Goal: Information Seeking & Learning: Check status

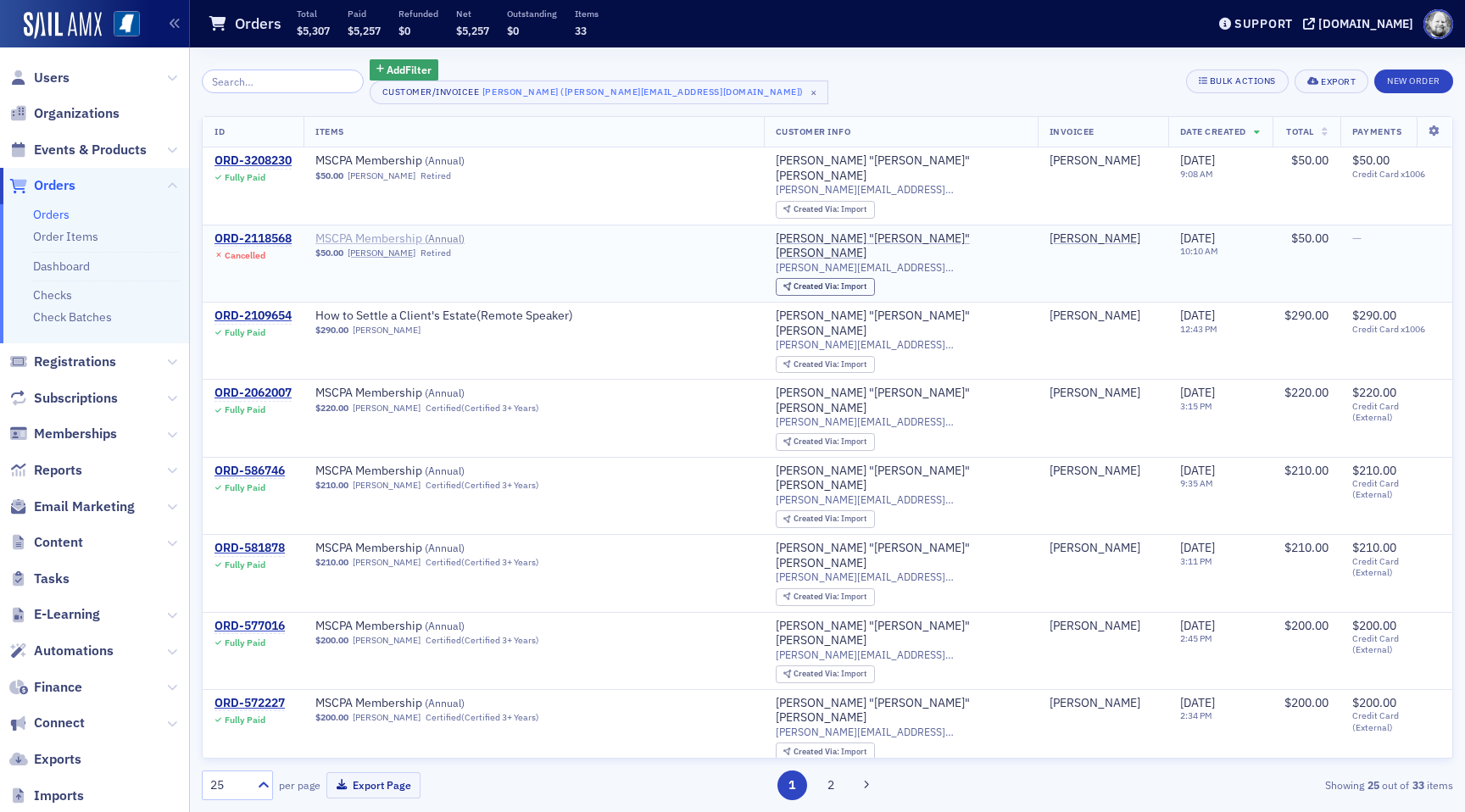
click at [428, 232] on span "MSCPA Membership ( Annual )" at bounding box center [422, 239] width 213 height 15
click at [423, 165] on span "MSCPA Membership ( Annual )" at bounding box center [422, 160] width 213 height 15
click at [274, 158] on div "ORD-3208230" at bounding box center [253, 160] width 78 height 15
click at [268, 232] on div "ORD-2118568" at bounding box center [253, 239] width 78 height 15
click at [94, 396] on span "Subscriptions" at bounding box center [75, 398] width 84 height 18
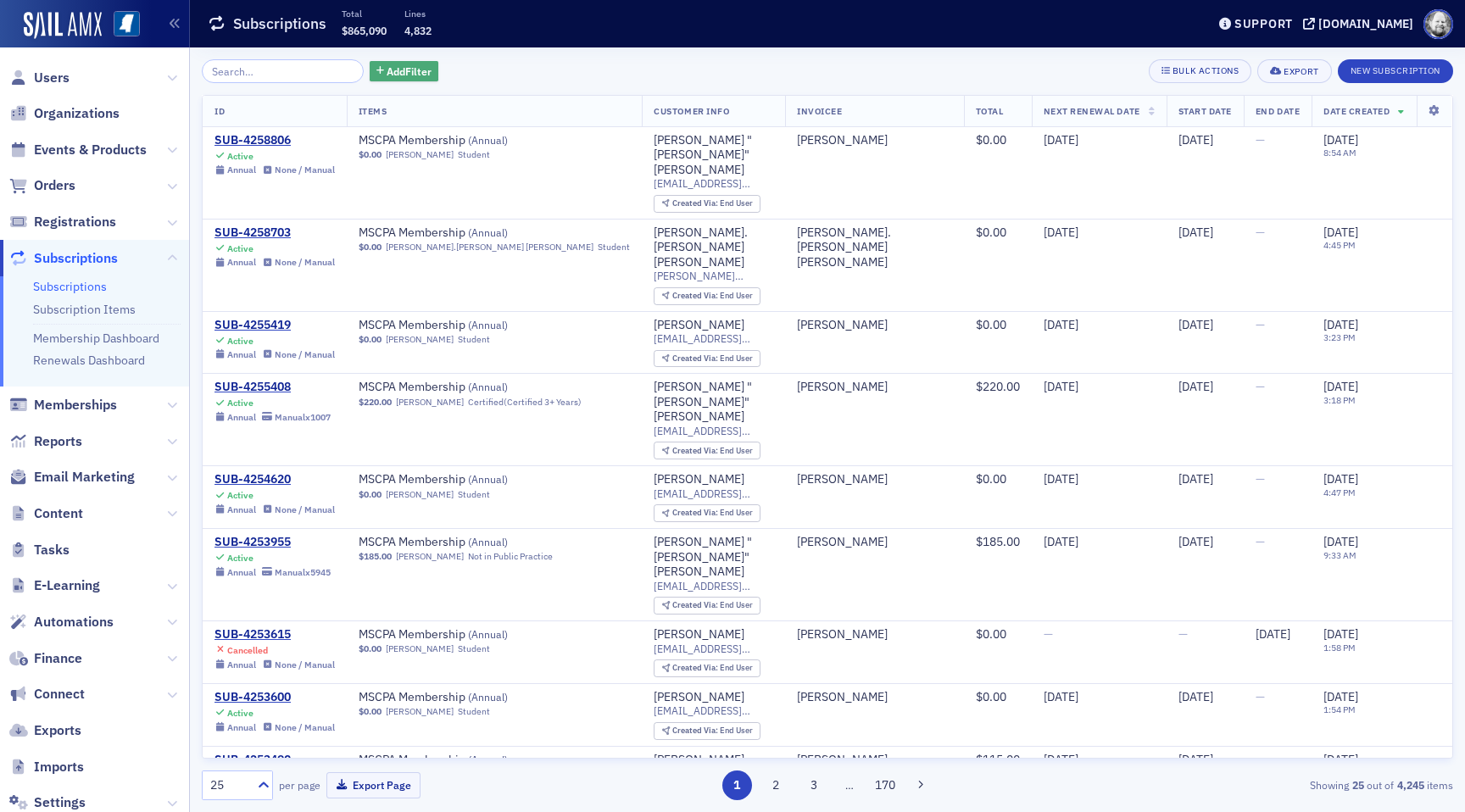
click at [387, 69] on span "Add Filter" at bounding box center [409, 70] width 45 height 15
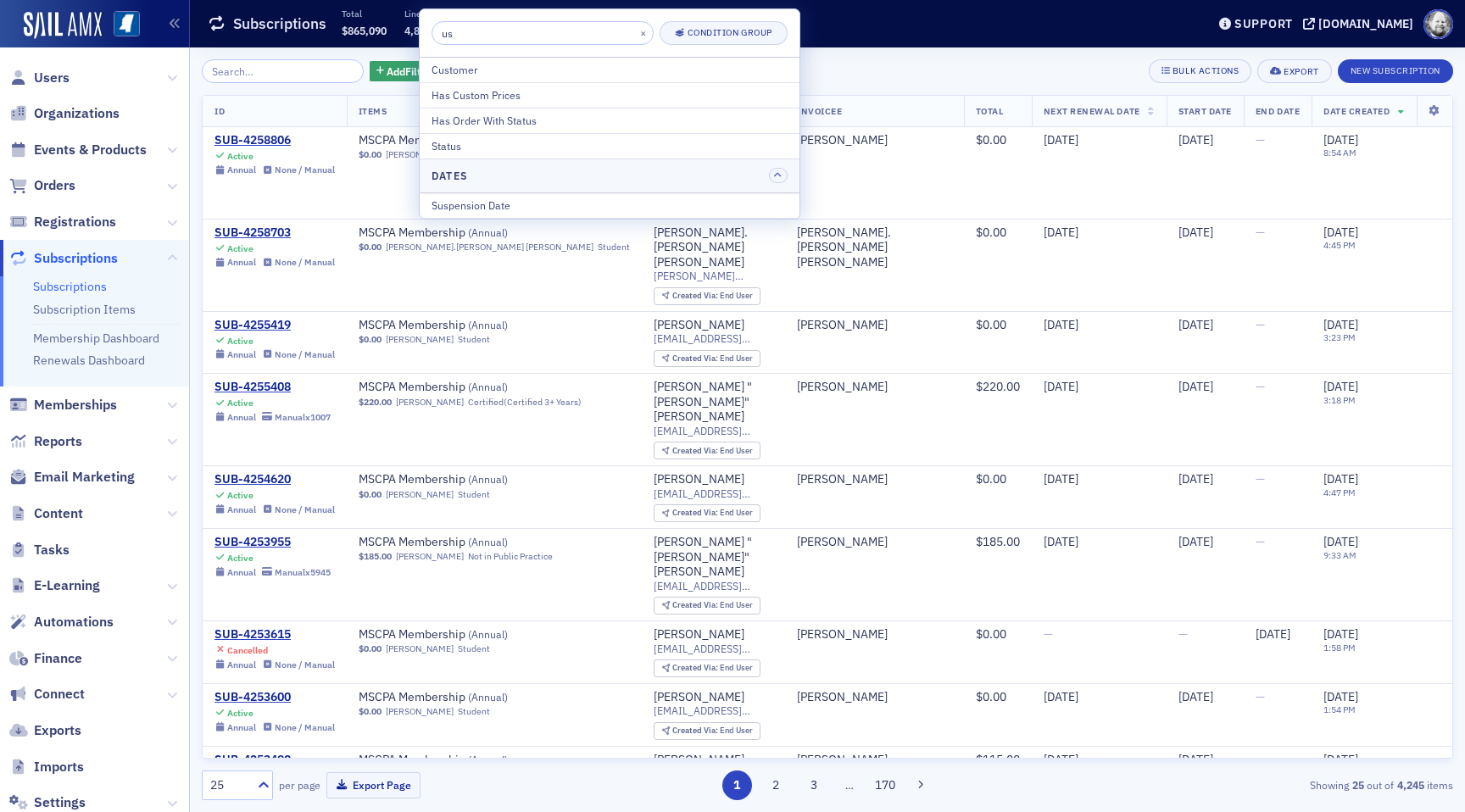
type input "u"
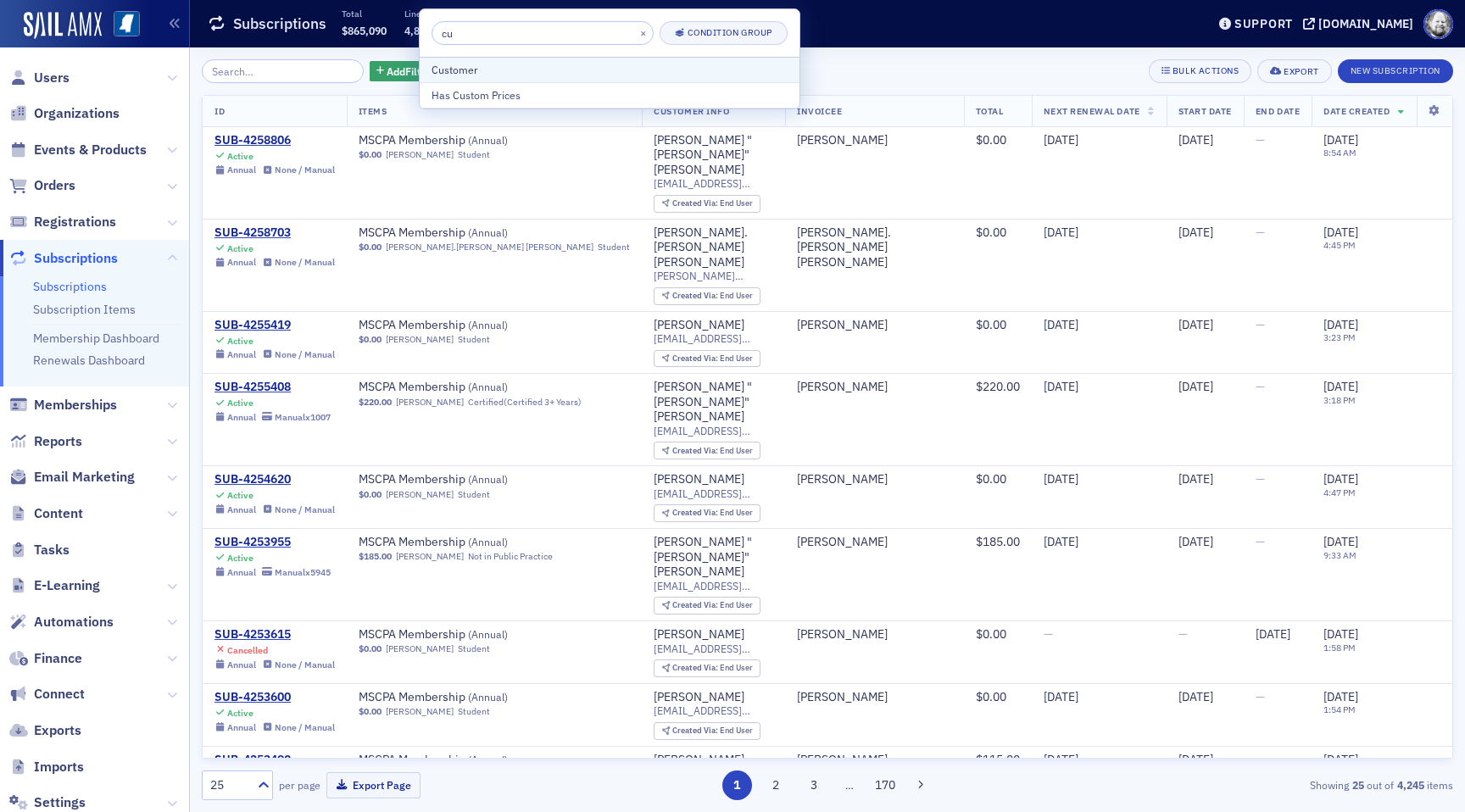
type input "cu"
click at [497, 66] on div "Customer" at bounding box center [610, 69] width 356 height 15
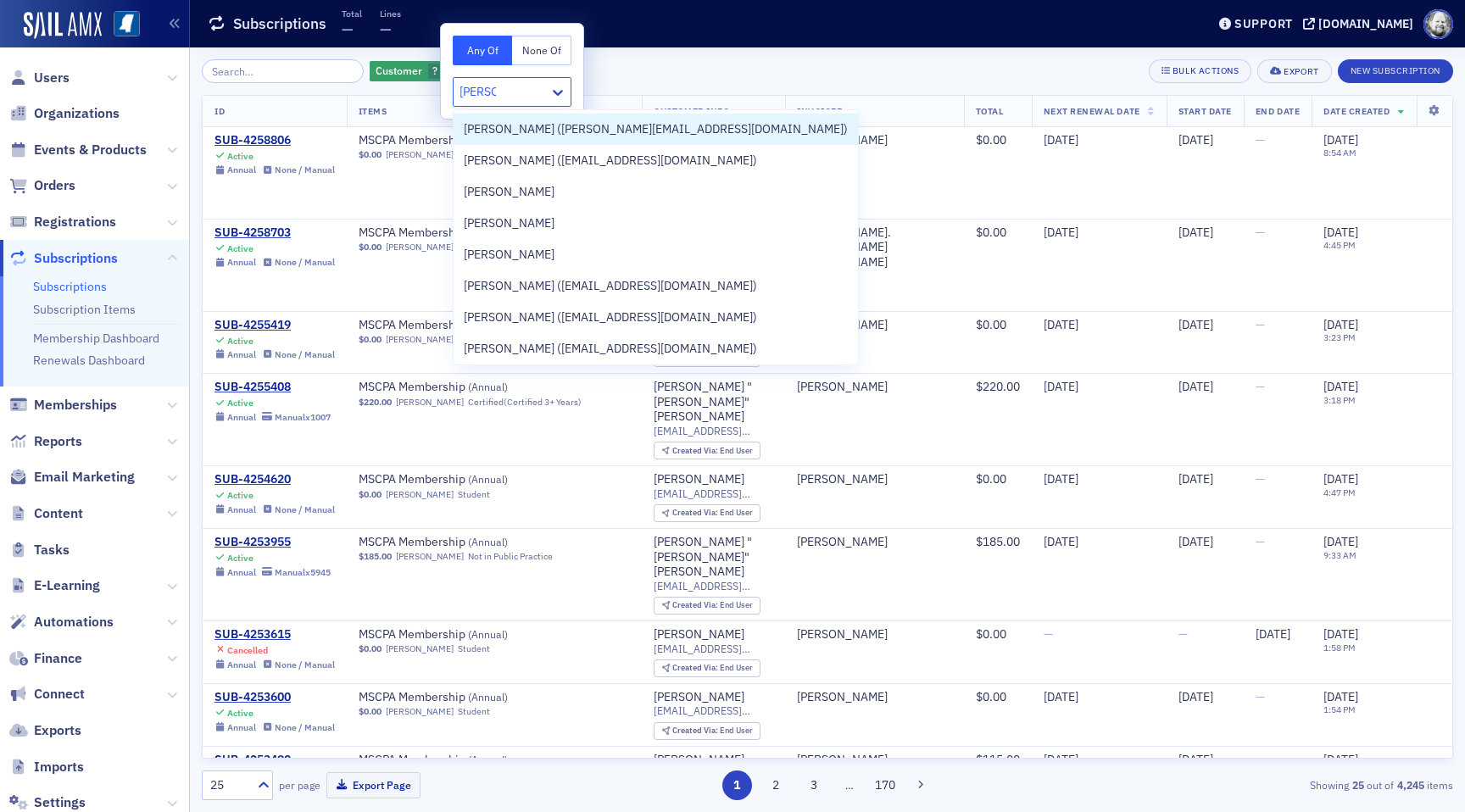
type input "chuck a"
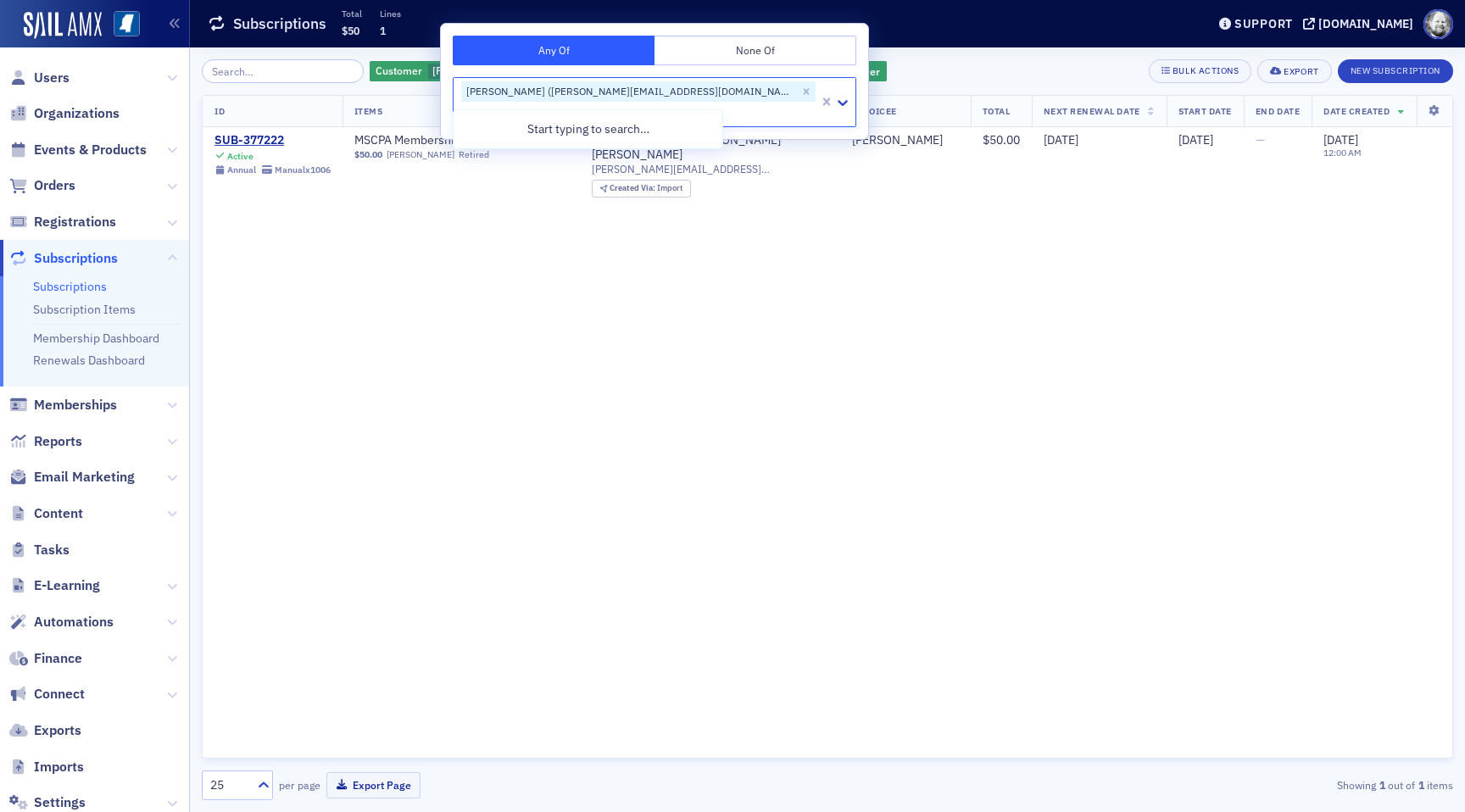
click at [480, 266] on div "ID Items Customer Info Invoicee Total Next Renewal Date Start Date End Date Dat…" at bounding box center [827, 426] width 1251 height 663
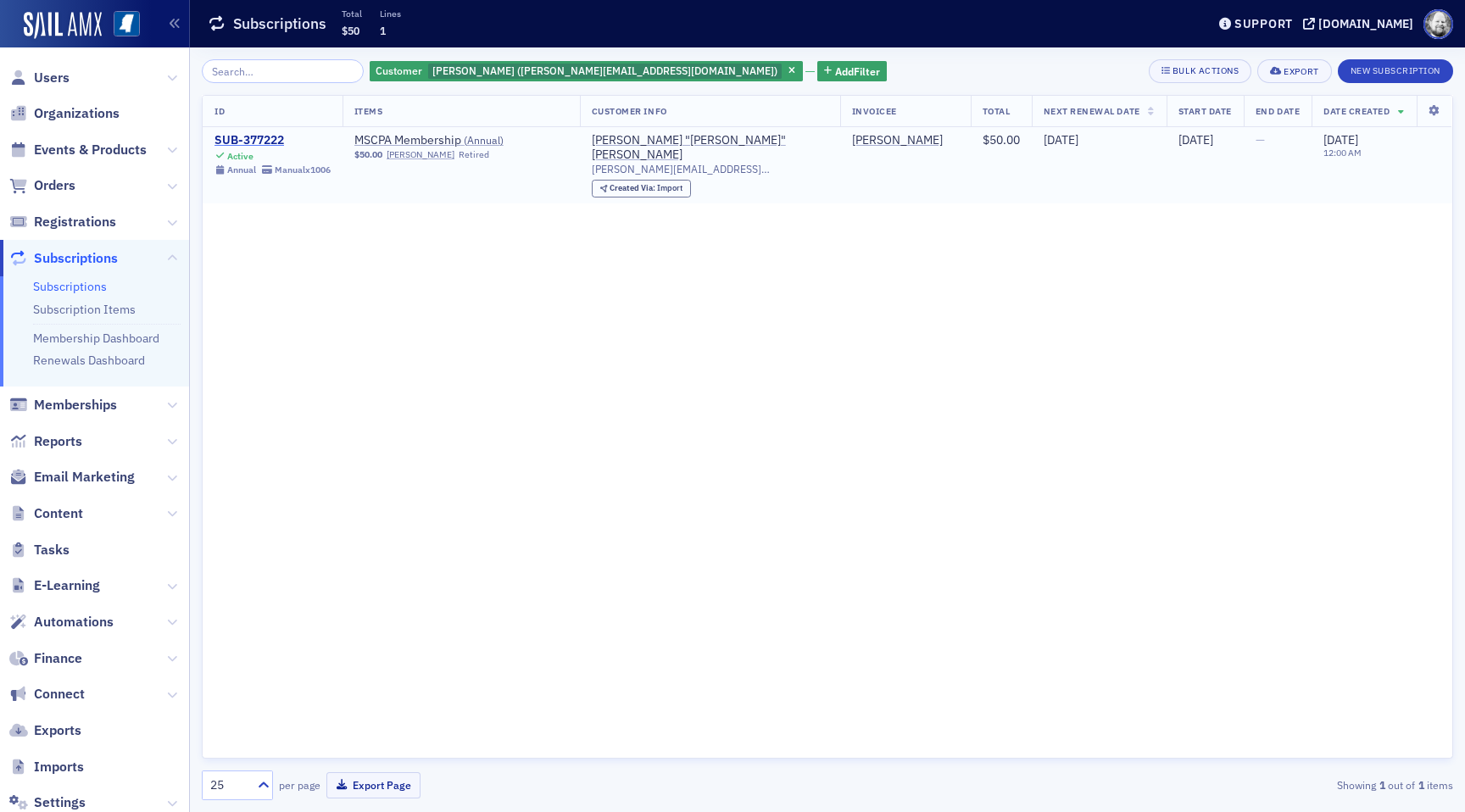
click at [281, 142] on div "SUB-377222" at bounding box center [272, 140] width 116 height 15
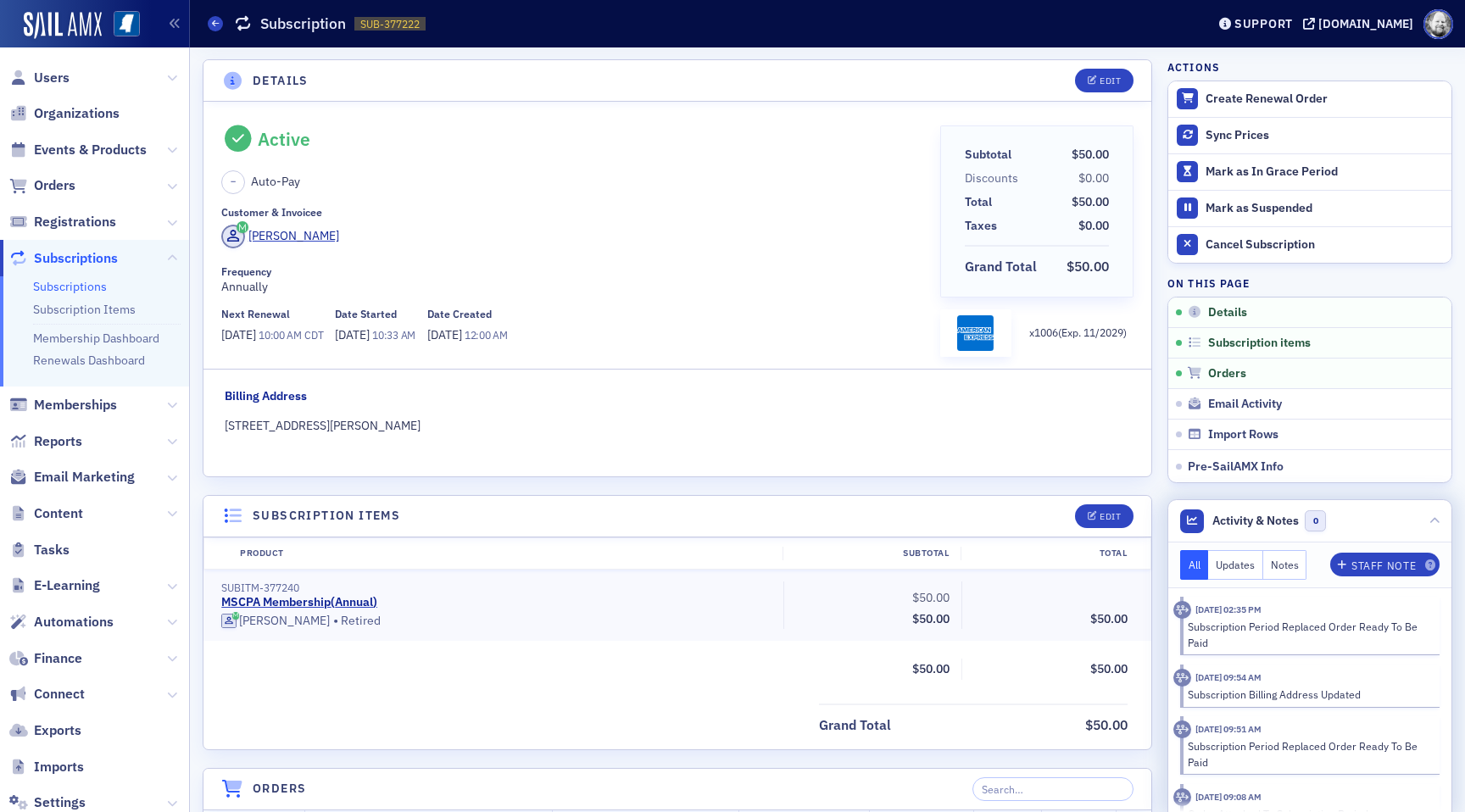
click at [1256, 582] on div "All Updates Notes Staff Note" at bounding box center [1309, 565] width 283 height 46
click at [1236, 570] on button "Updates" at bounding box center [1235, 565] width 55 height 30
click at [1271, 566] on button "Notes" at bounding box center [1285, 565] width 44 height 30
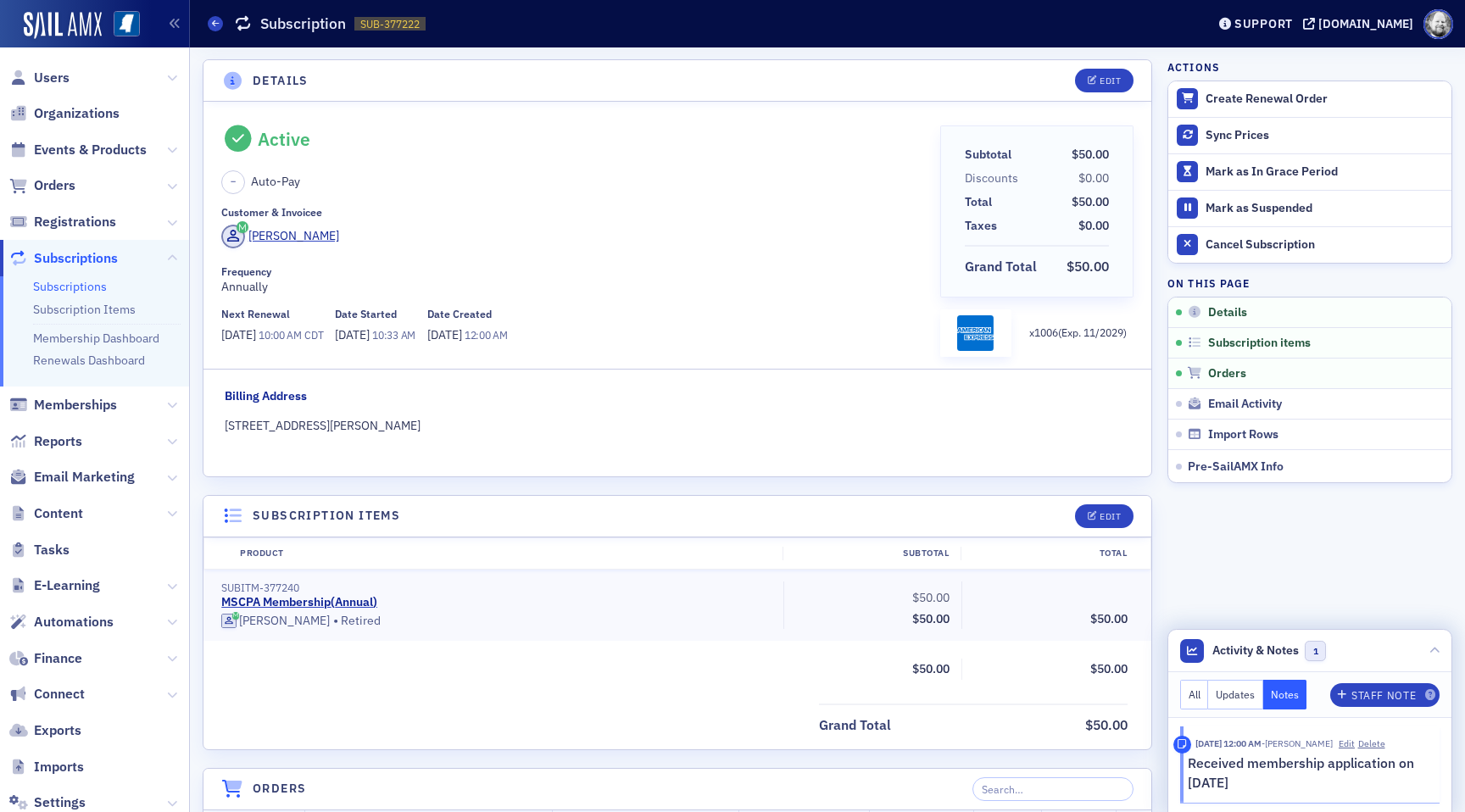
click at [1198, 700] on button "All" at bounding box center [1194, 695] width 29 height 30
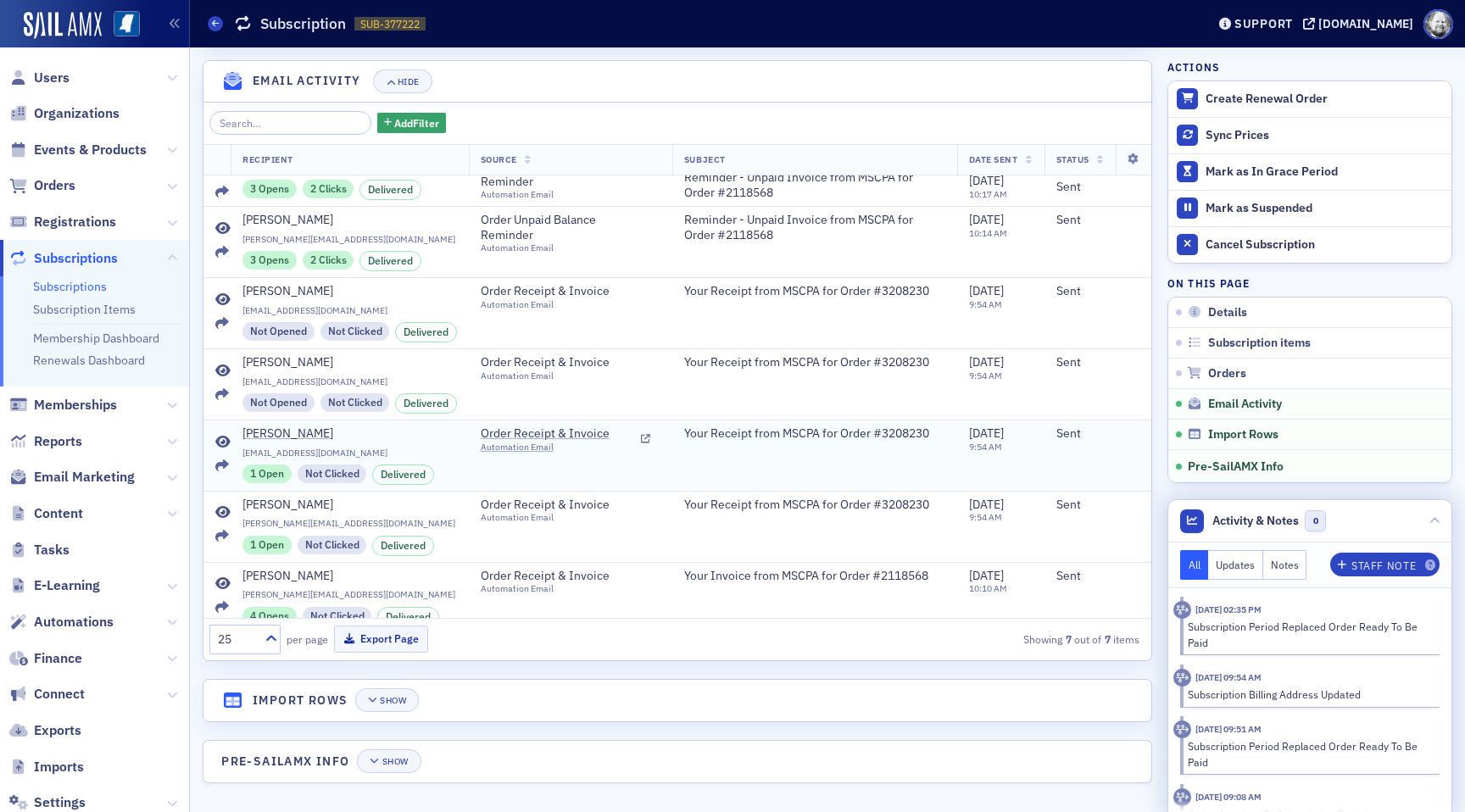
scroll to position [55, 0]
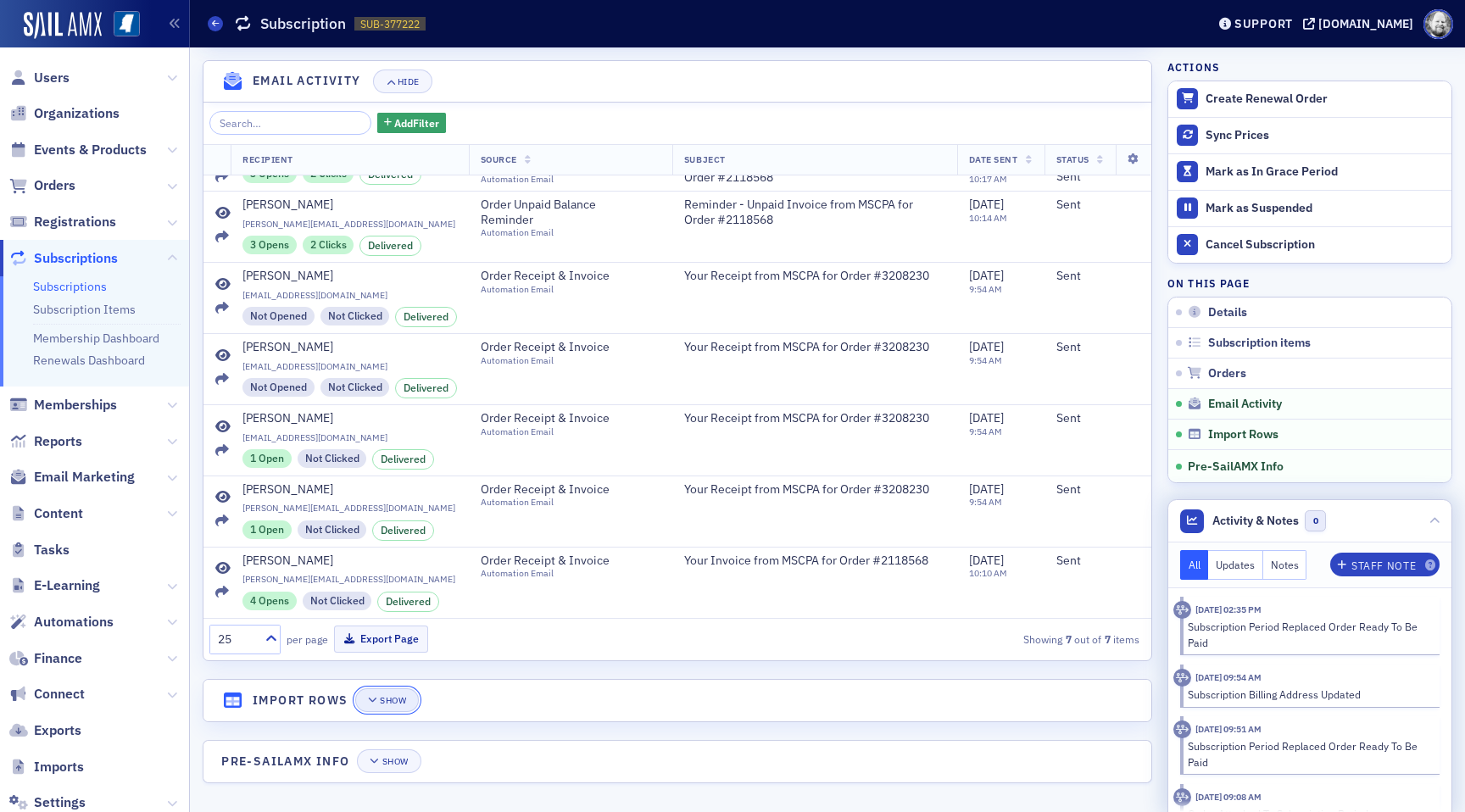
click at [397, 696] on div "Show" at bounding box center [393, 700] width 26 height 10
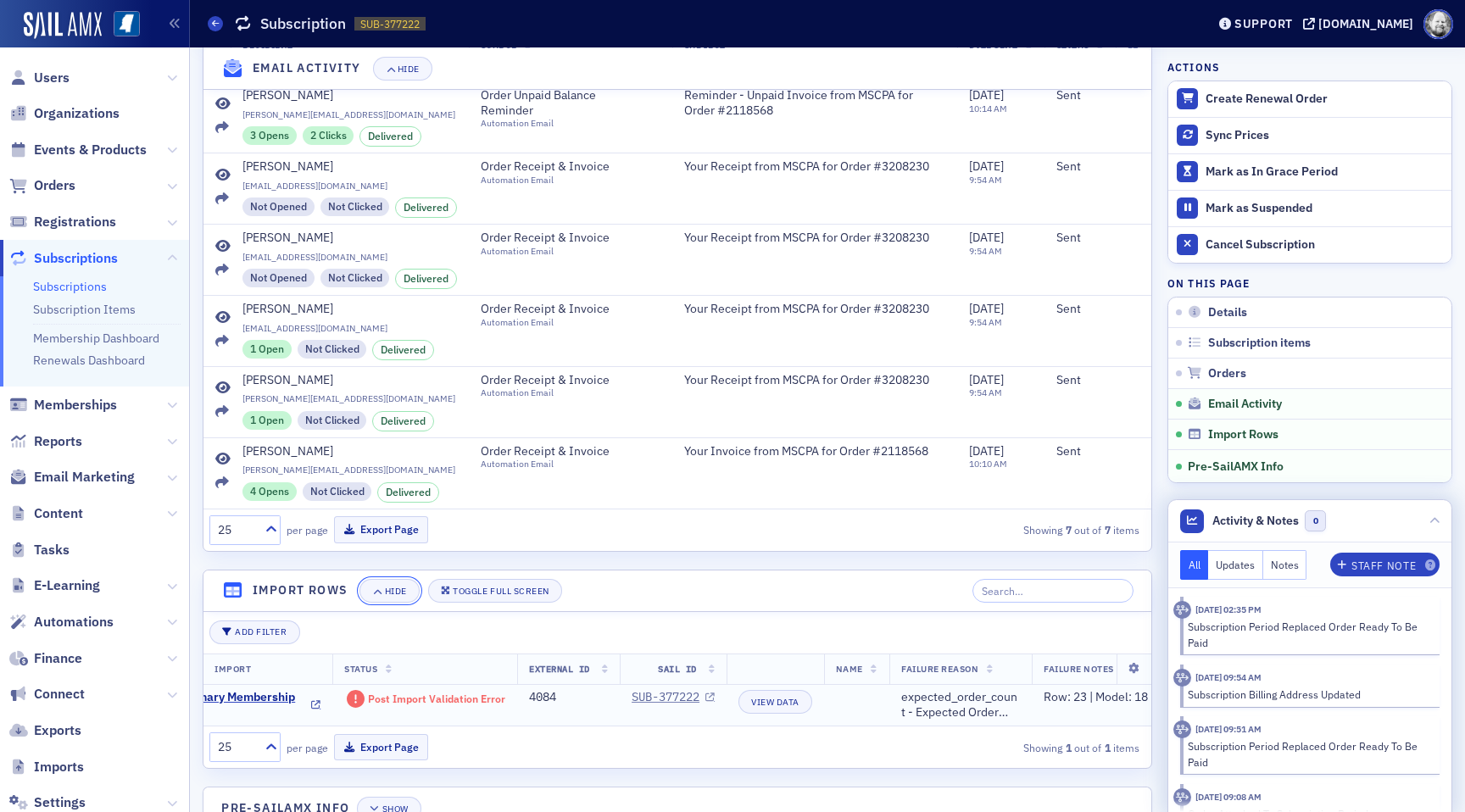
scroll to position [0, 134]
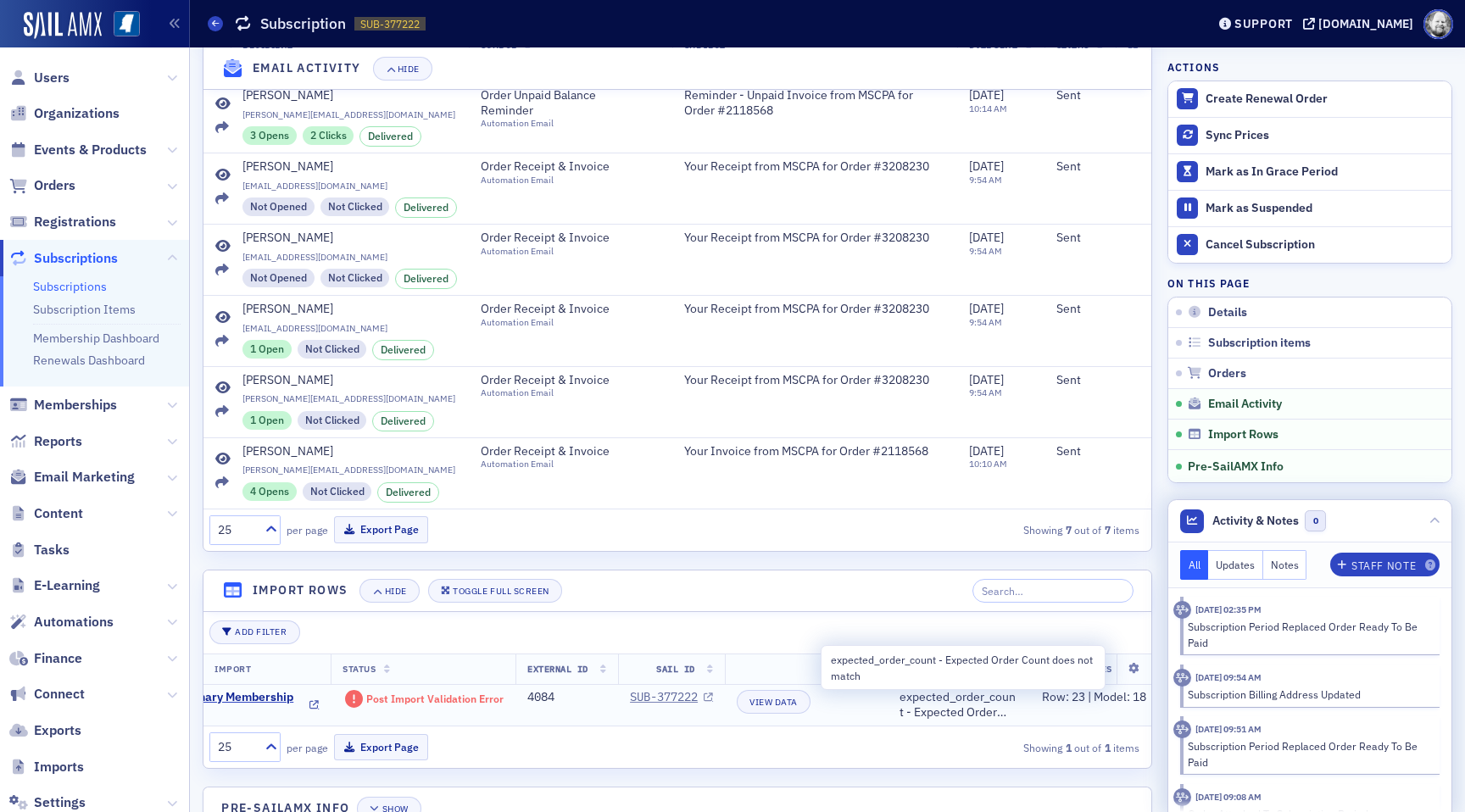
click at [973, 705] on span "expected_order_count - Expected Order Count does not match" at bounding box center [958, 705] width 119 height 30
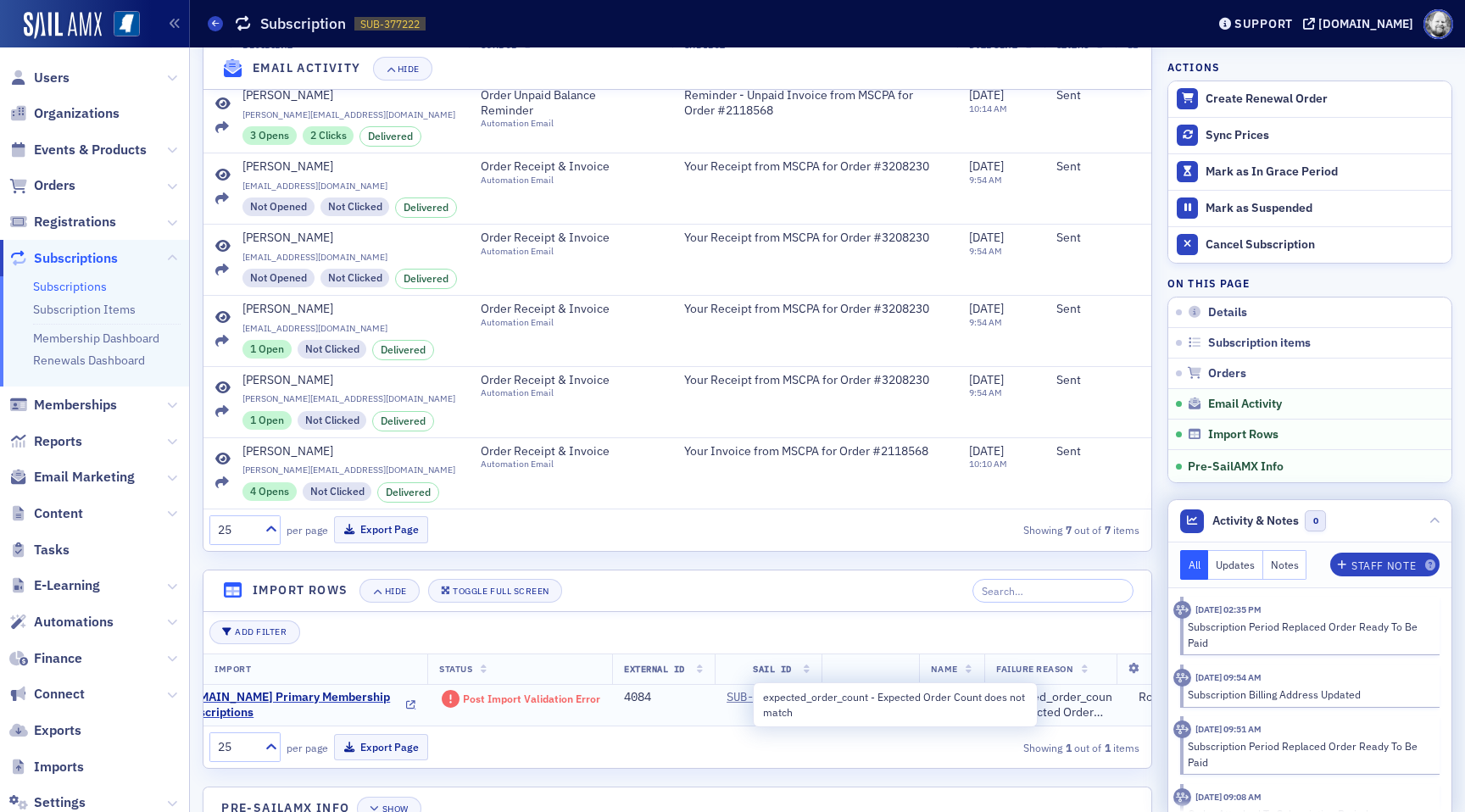
scroll to position [0, 0]
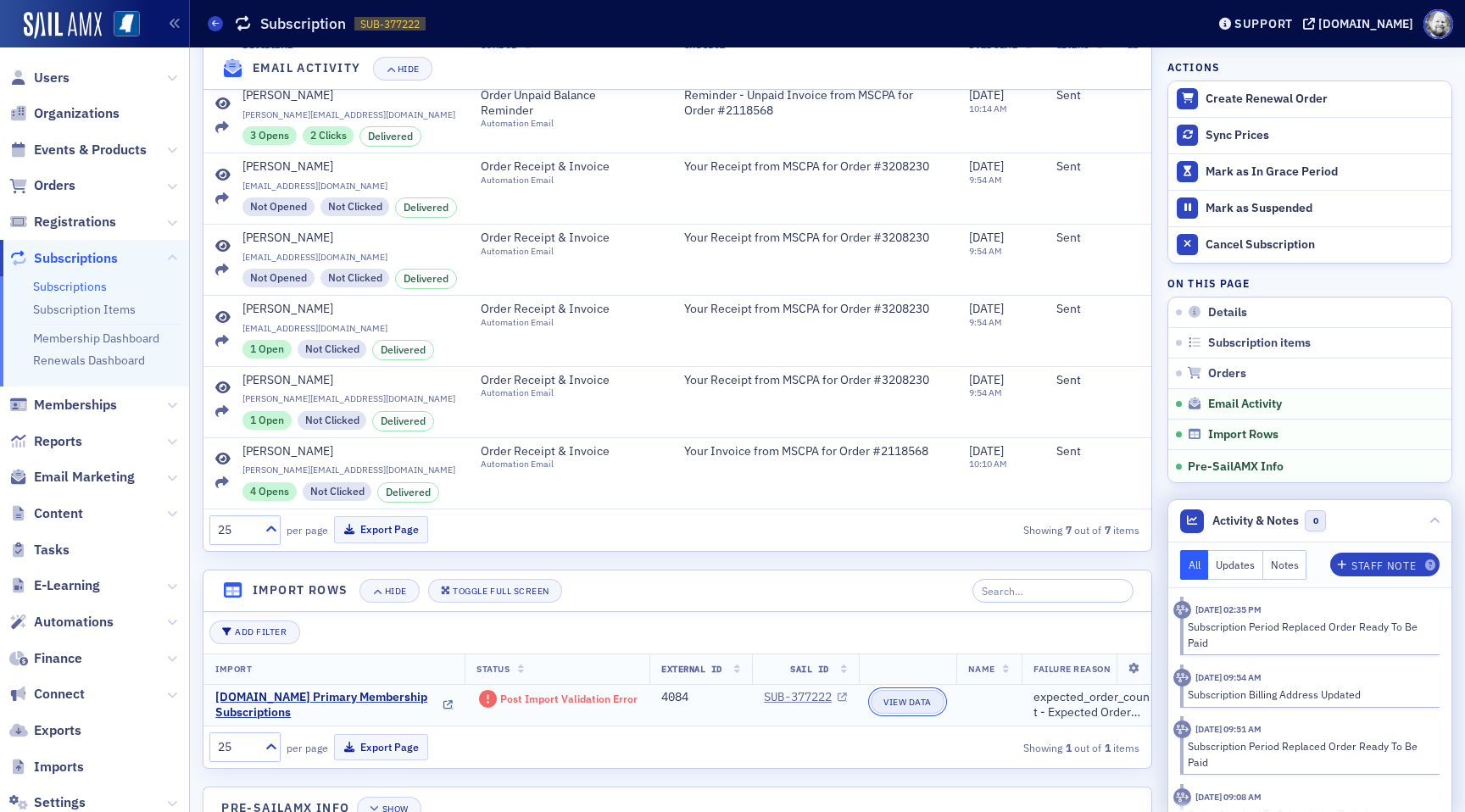
click at [901, 705] on button "View Data" at bounding box center [907, 701] width 74 height 24
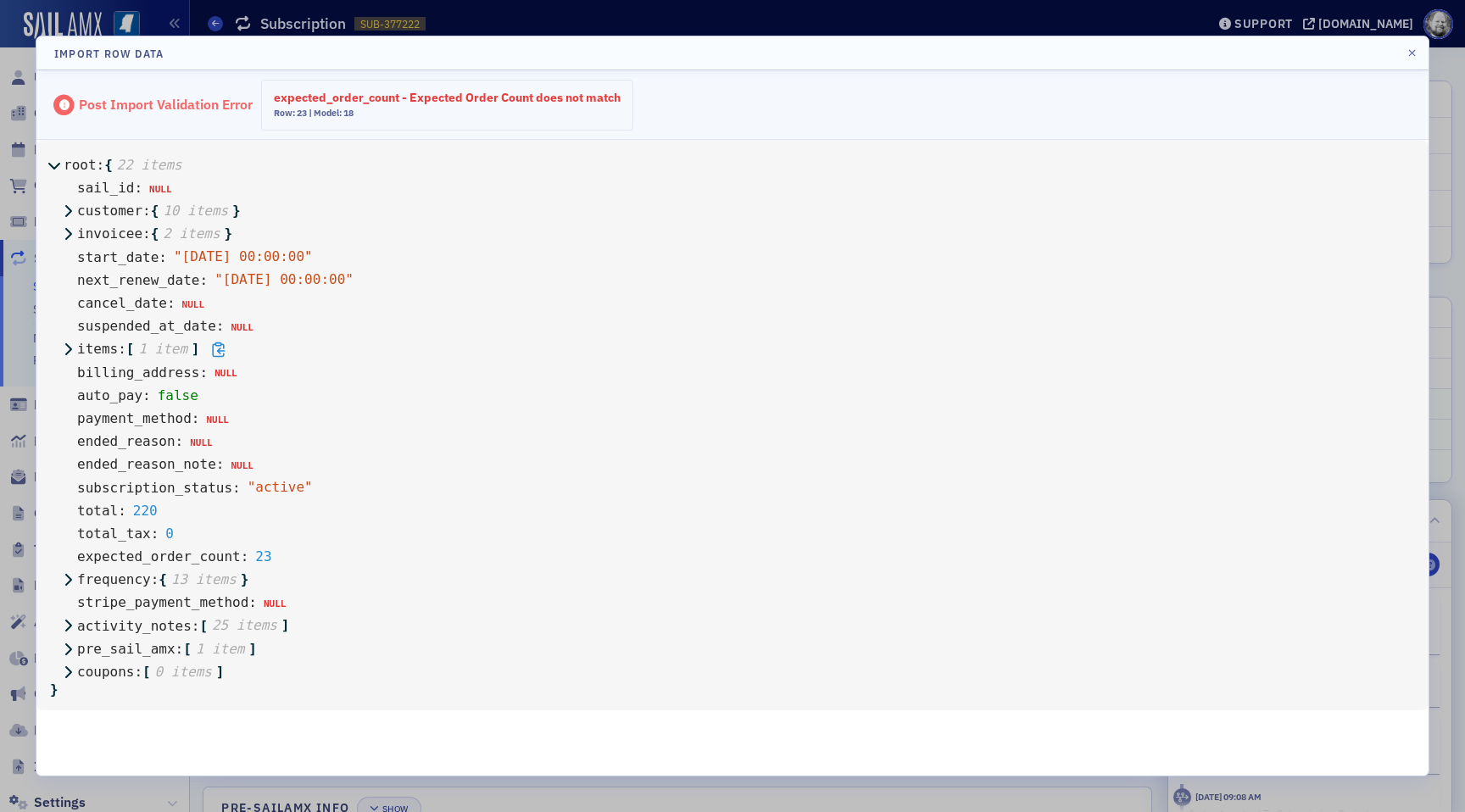
click at [69, 343] on icon at bounding box center [67, 349] width 13 height 13
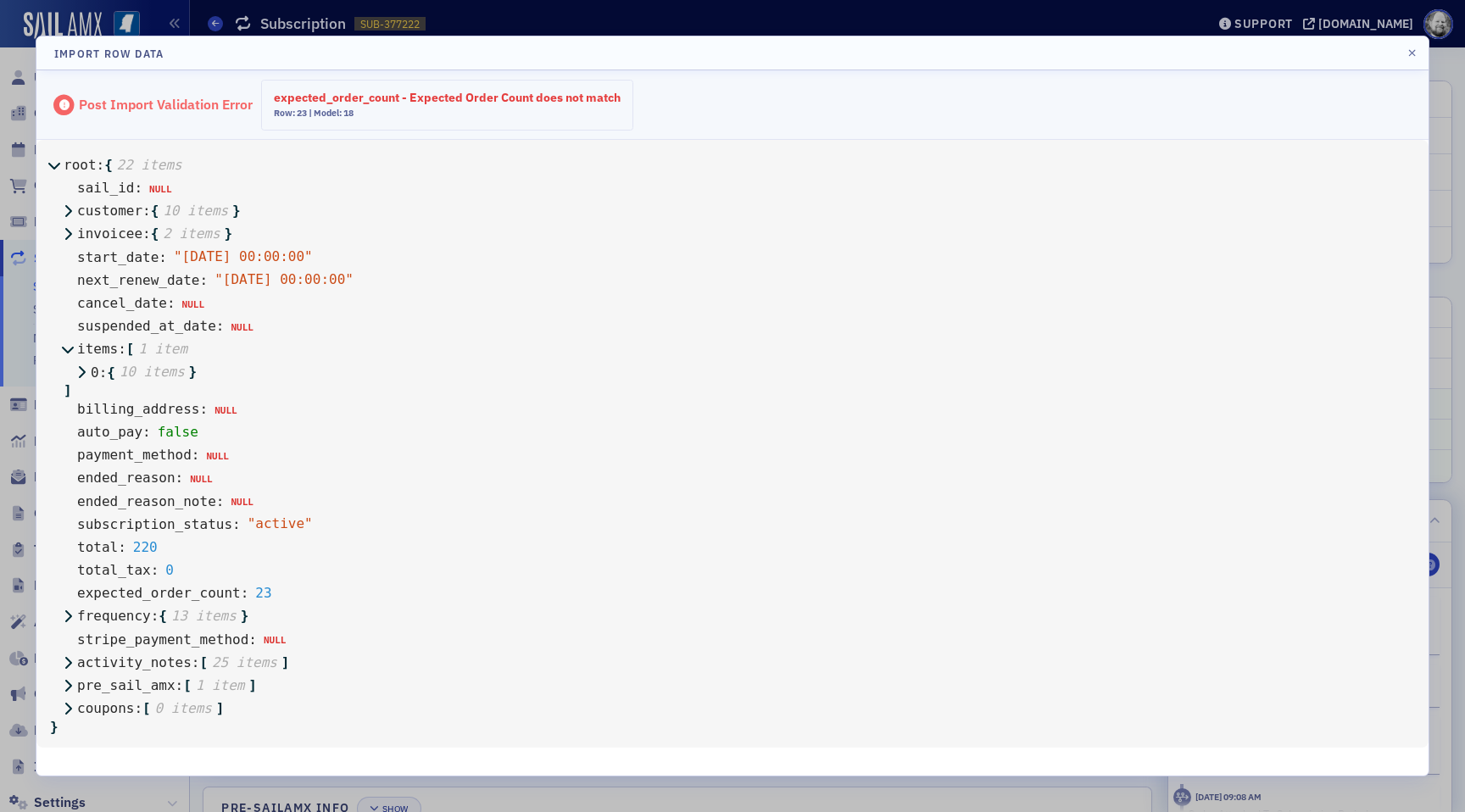
click at [88, 369] on div at bounding box center [77, 379] width 27 height 49
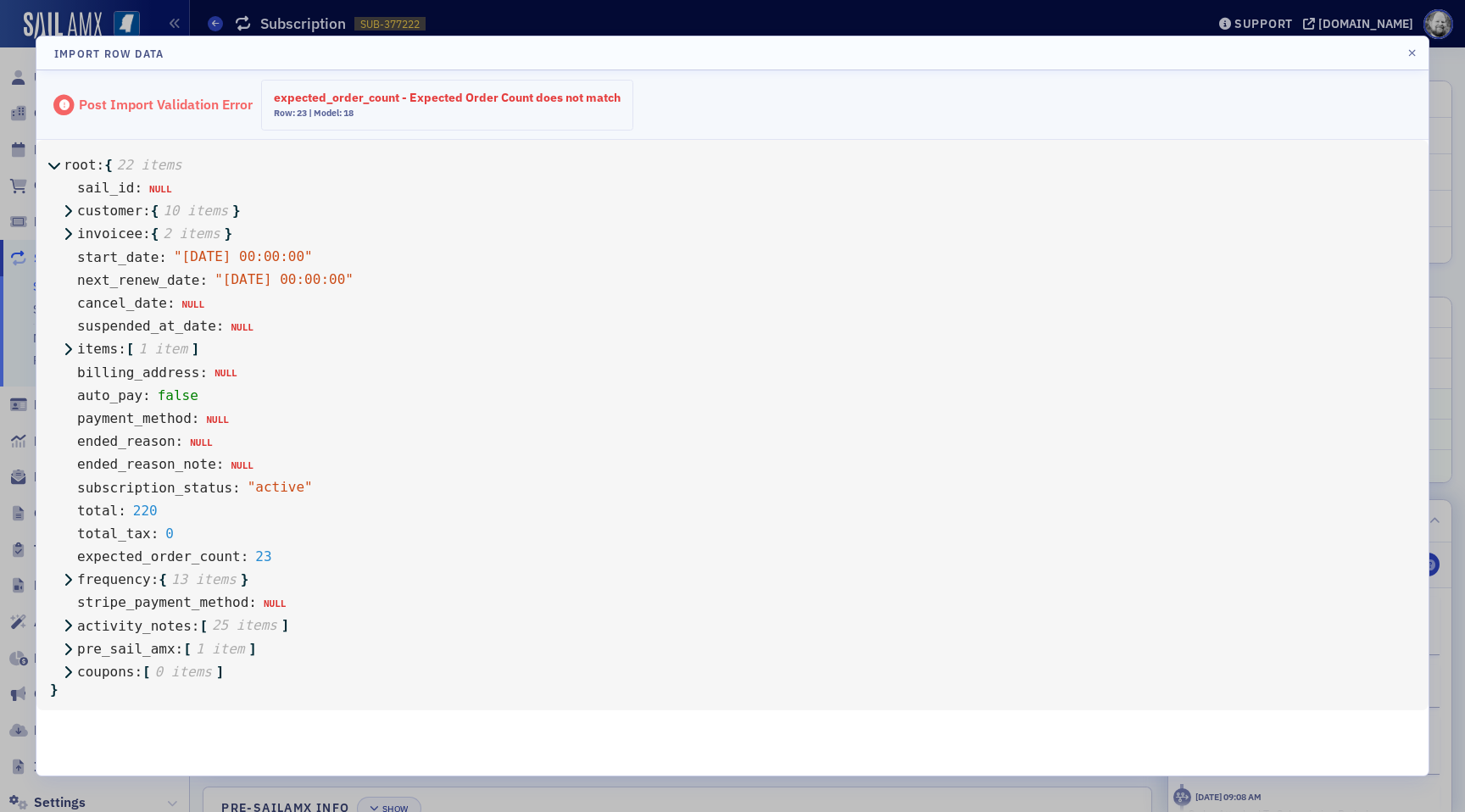
click at [88, 369] on span "billing_address :" at bounding box center [143, 373] width 130 height 15
click at [71, 353] on icon at bounding box center [67, 349] width 13 height 13
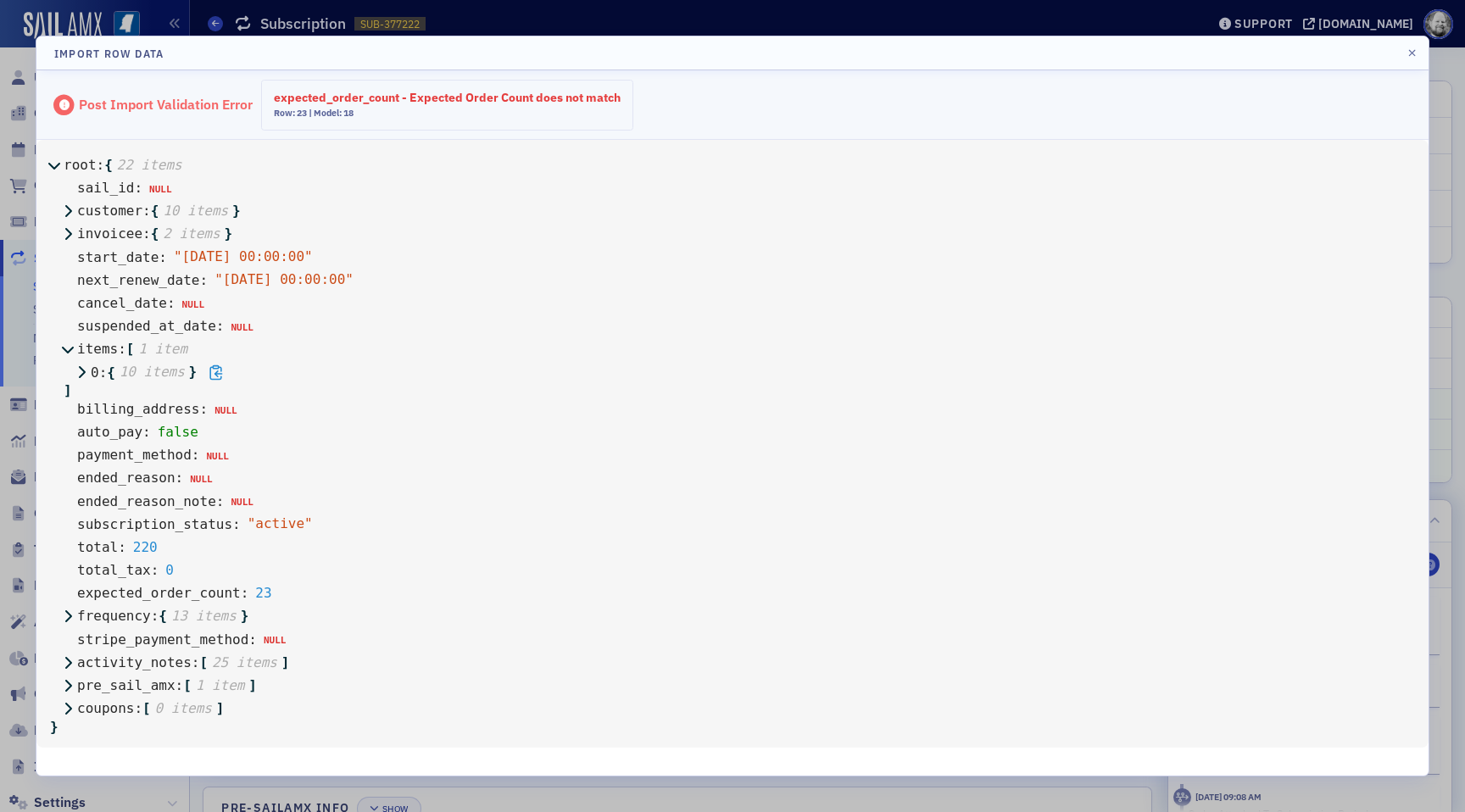
click at [85, 373] on icon at bounding box center [81, 372] width 13 height 13
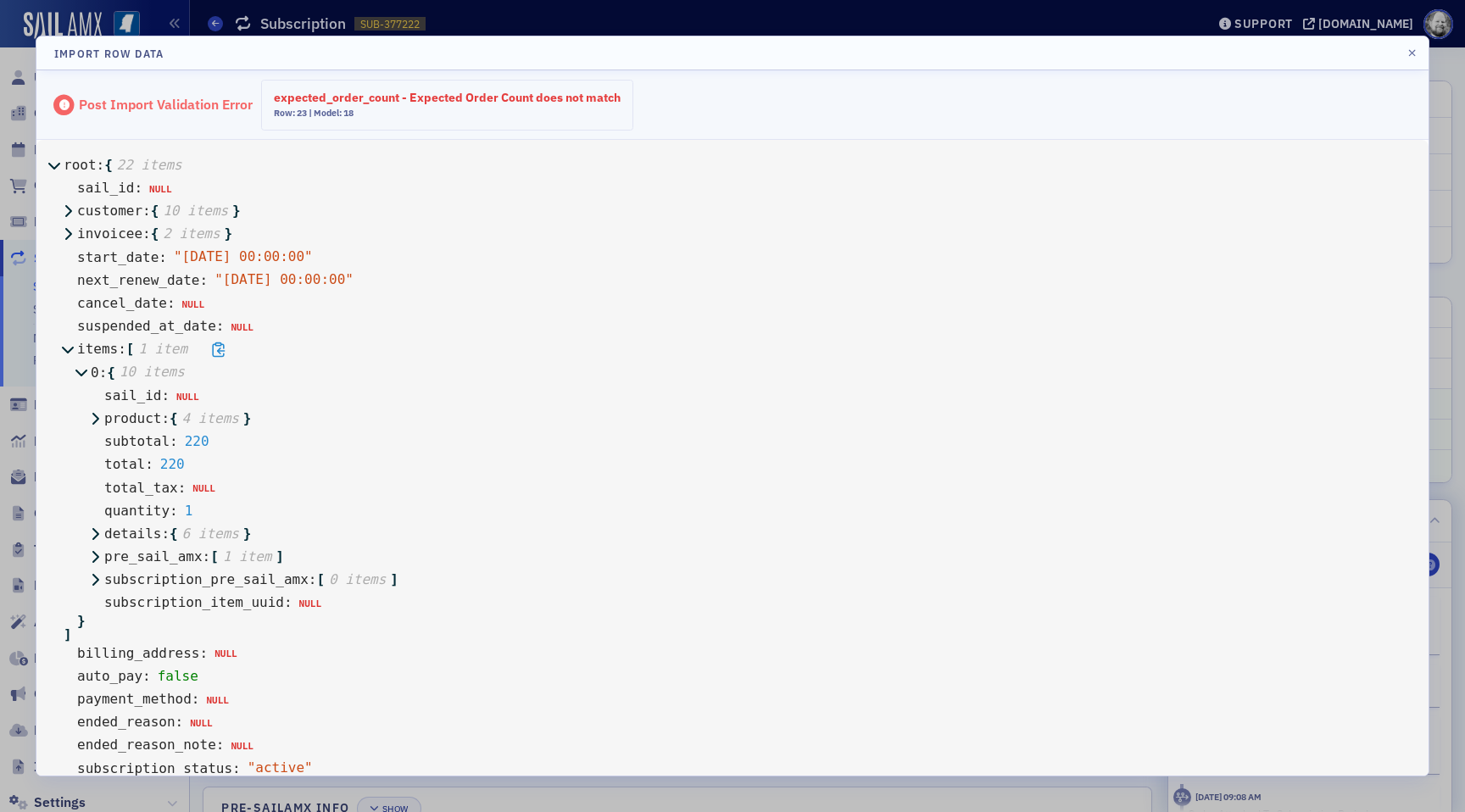
click at [69, 346] on icon at bounding box center [67, 349] width 13 height 13
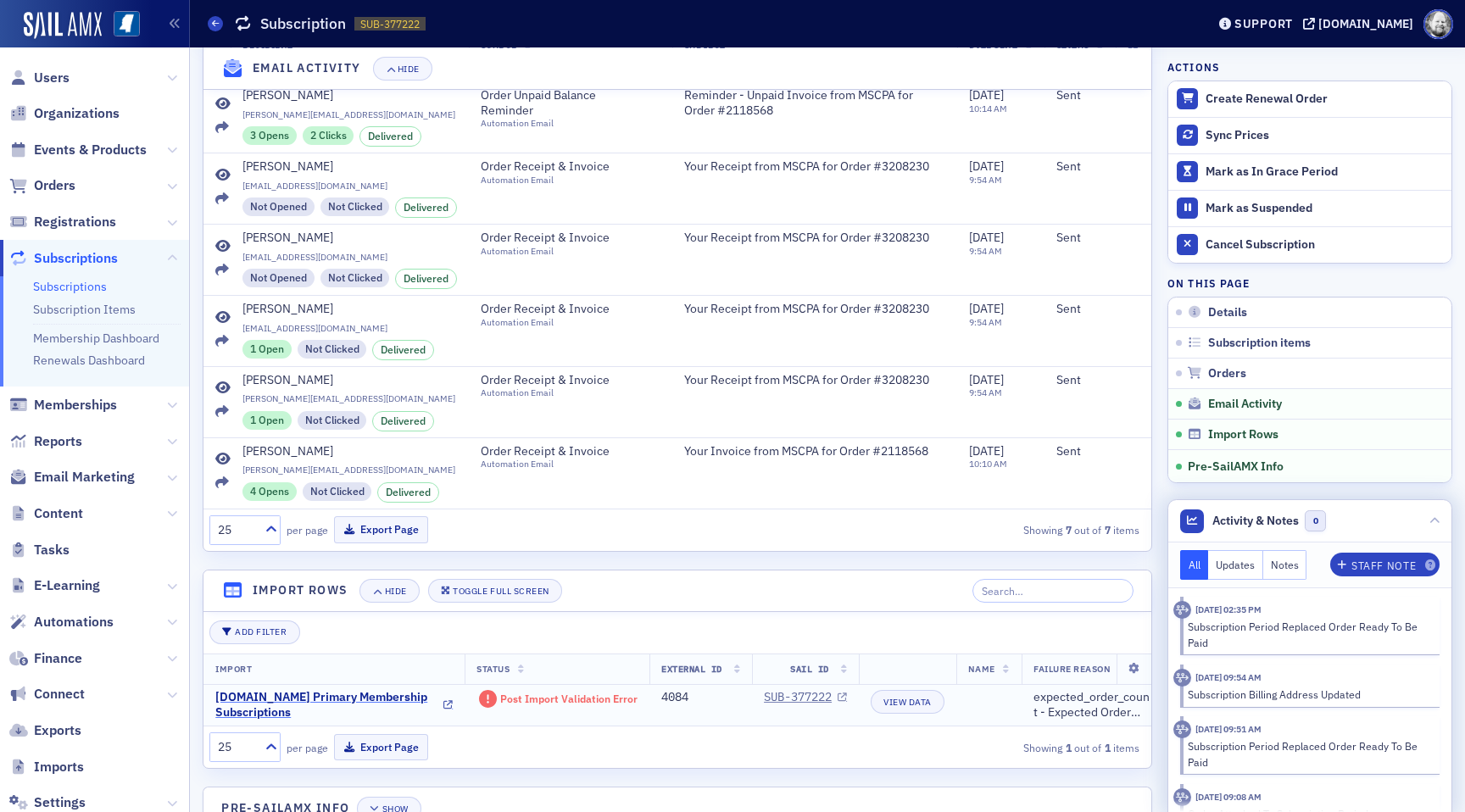
click at [296, 700] on div "Am.Net Primary Membership Subscriptions" at bounding box center [328, 705] width 226 height 30
click at [1065, 701] on span "expected_order_count - Expected Order Count does not match" at bounding box center [1092, 705] width 119 height 30
copy span "expected_order_count"
click at [670, 699] on div "4084" at bounding box center [699, 697] width 78 height 15
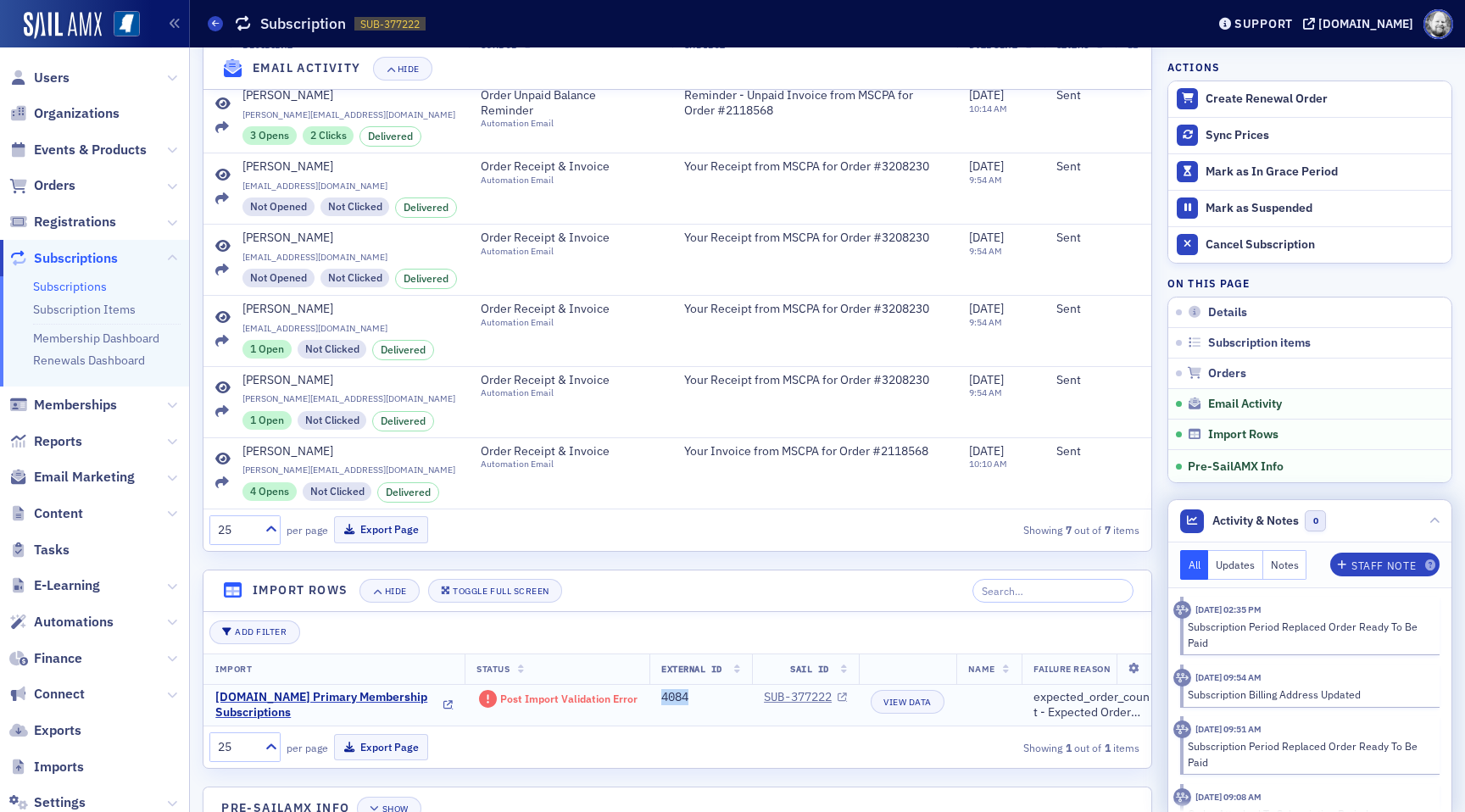
click at [670, 699] on div "4084" at bounding box center [699, 697] width 78 height 15
copy div "4084"
click at [314, 692] on div "Am.Net Primary Membership Subscriptions" at bounding box center [328, 705] width 226 height 30
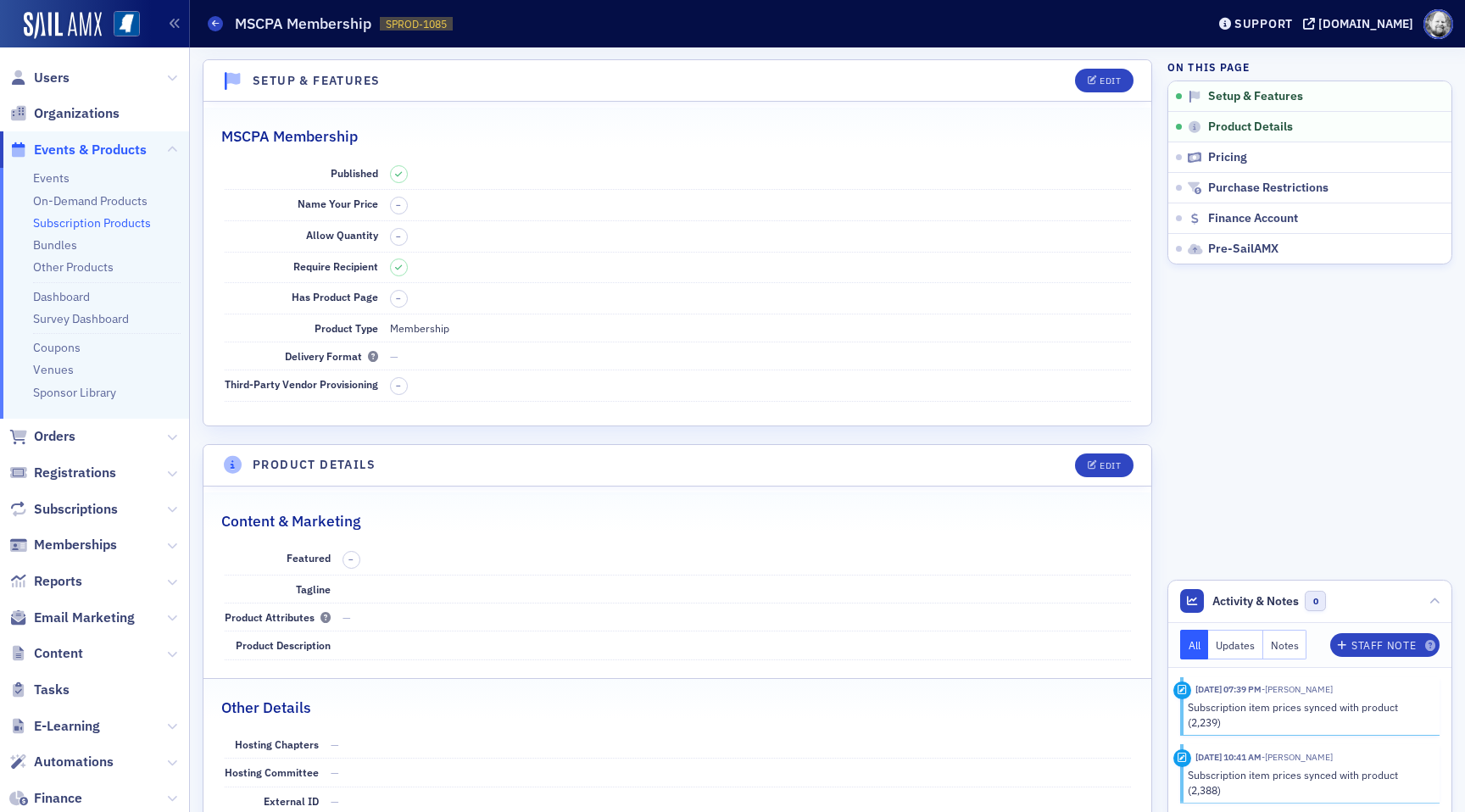
scroll to position [15, 0]
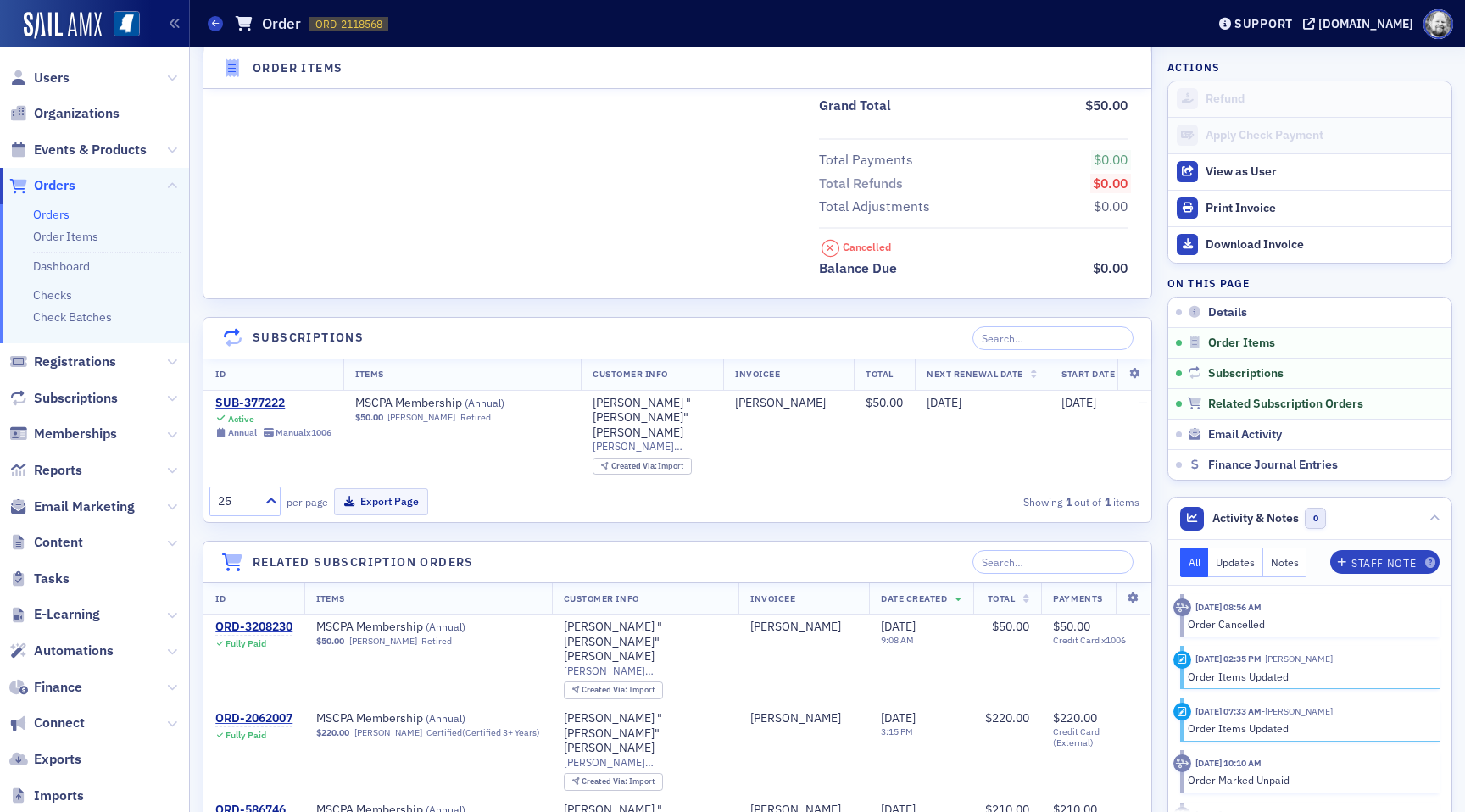
scroll to position [730, 0]
click at [259, 402] on div "SUB-377222" at bounding box center [273, 402] width 116 height 15
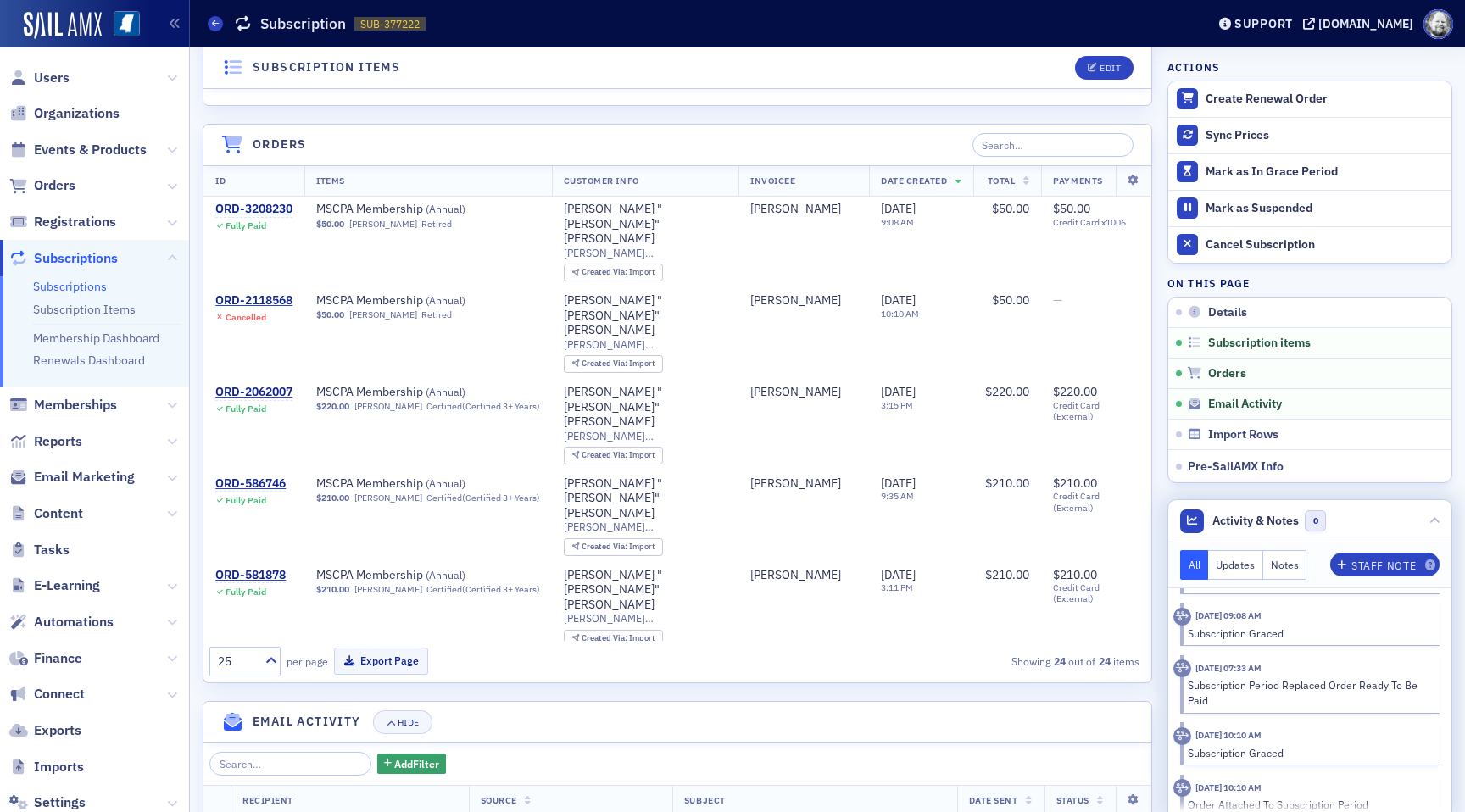
scroll to position [235, 0]
click at [1443, 520] on header "Activity & Notes 0" at bounding box center [1309, 521] width 283 height 42
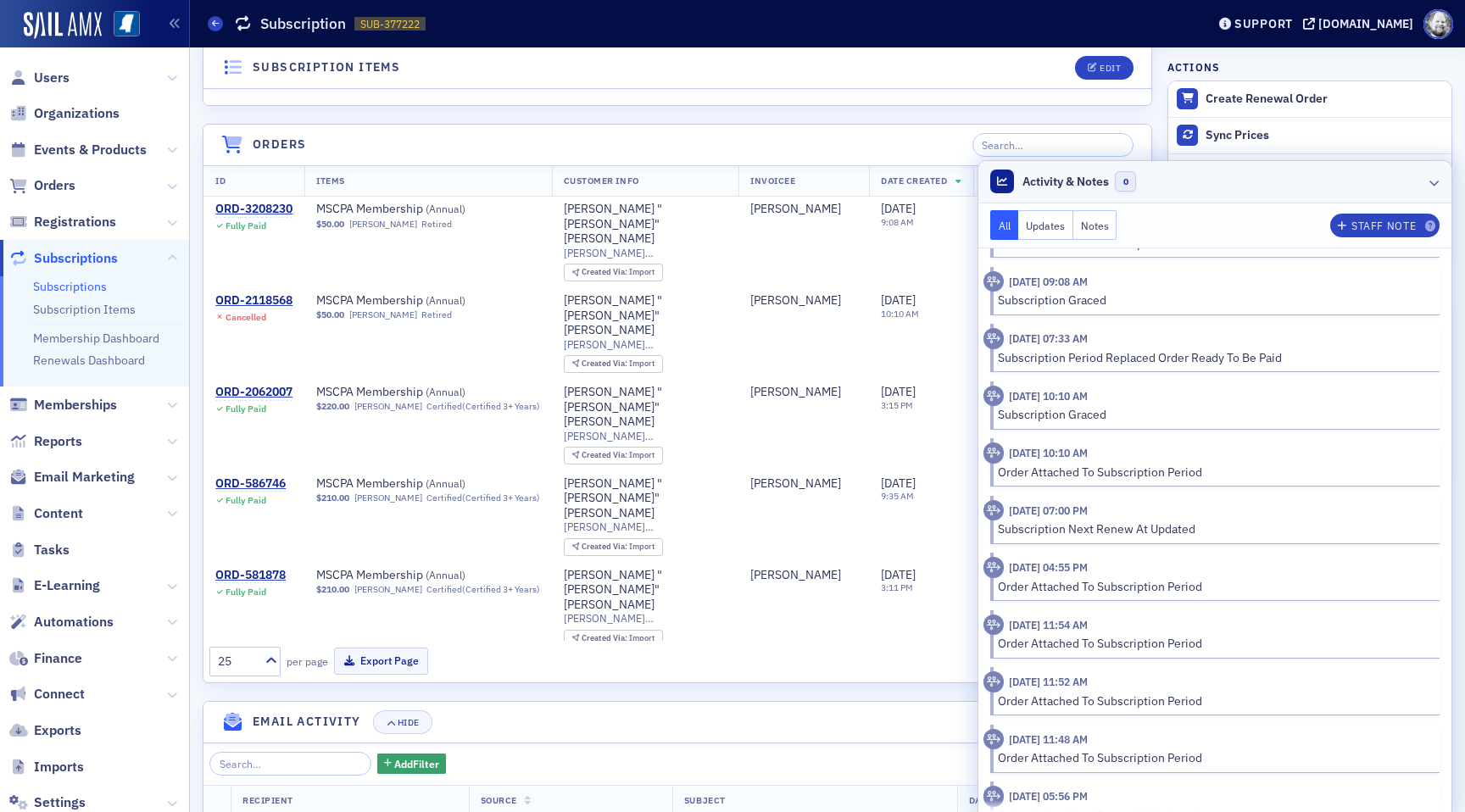
click at [1434, 174] on div at bounding box center [1434, 181] width 11 height 18
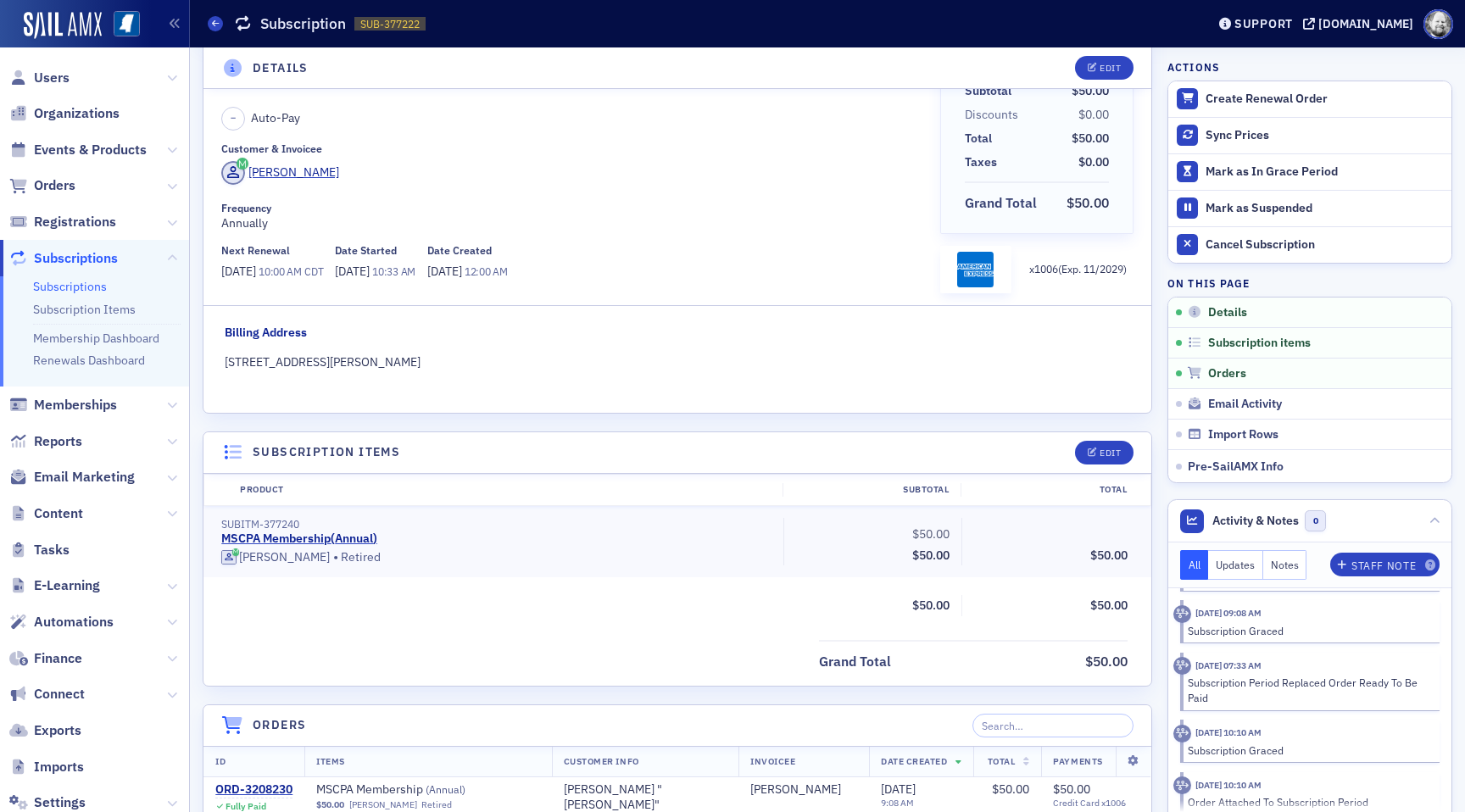
scroll to position [0, 0]
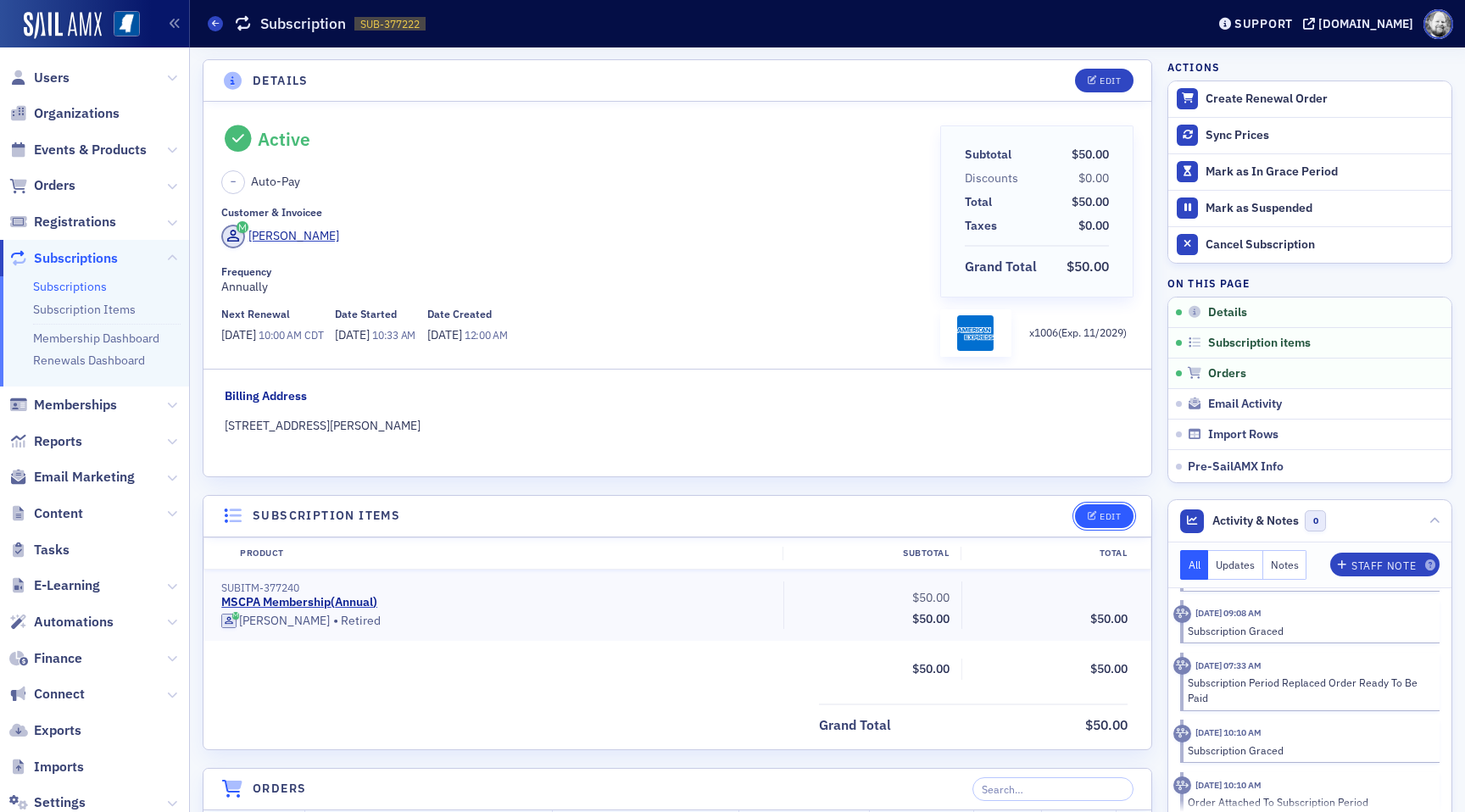
click at [1105, 526] on button "Edit" at bounding box center [1104, 515] width 58 height 24
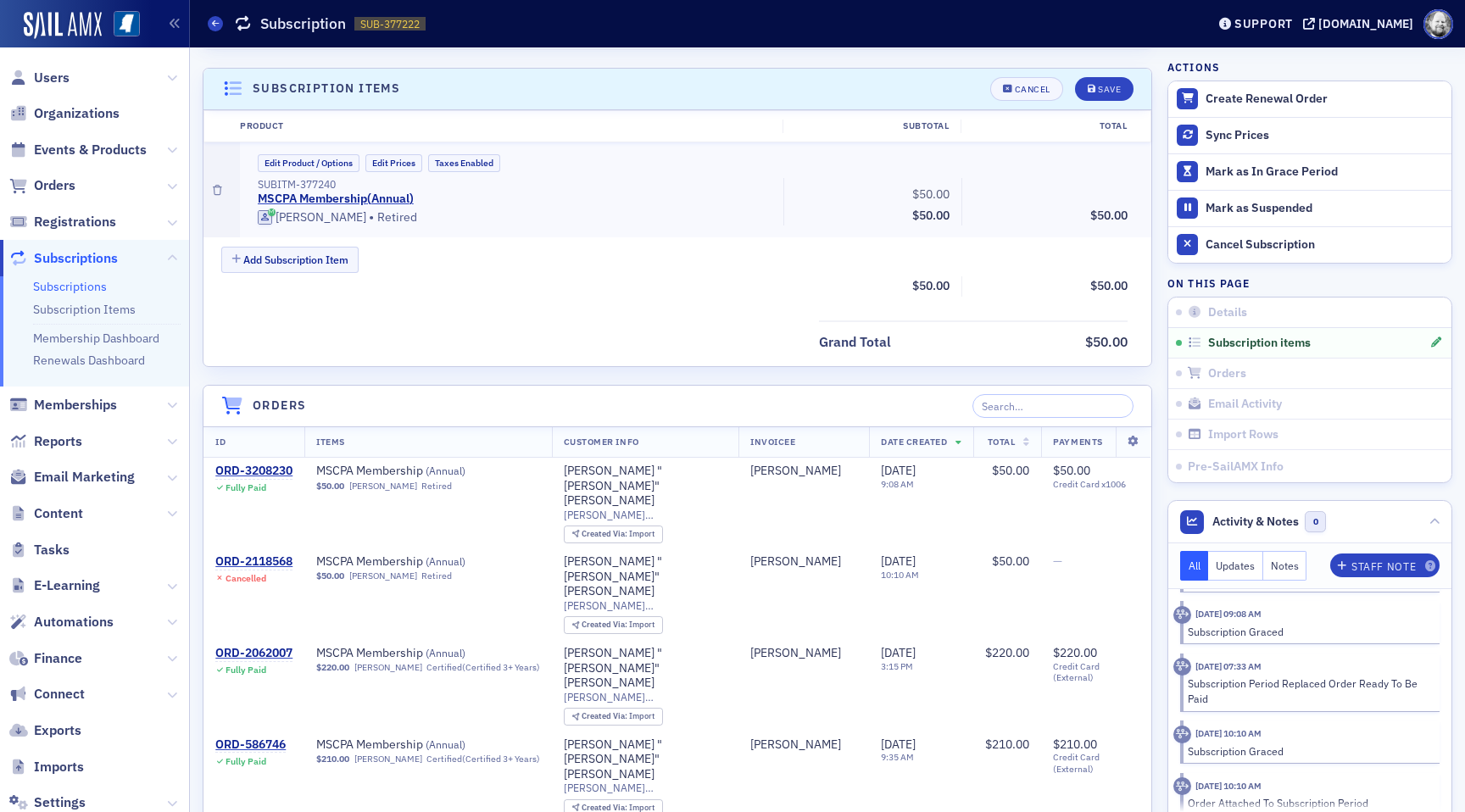
scroll to position [438, 0]
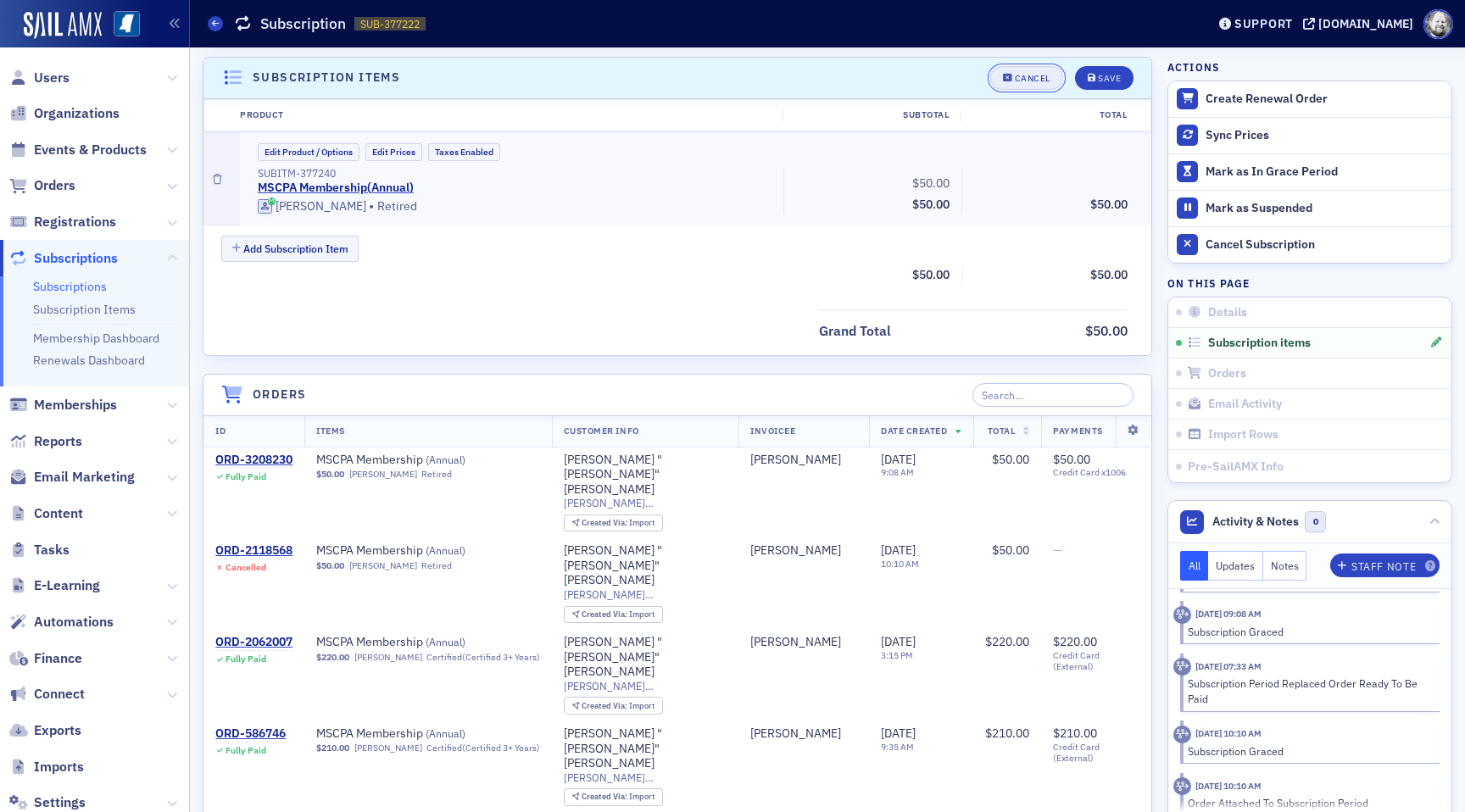
click at [1024, 75] on div "Cancel" at bounding box center [1032, 78] width 35 height 10
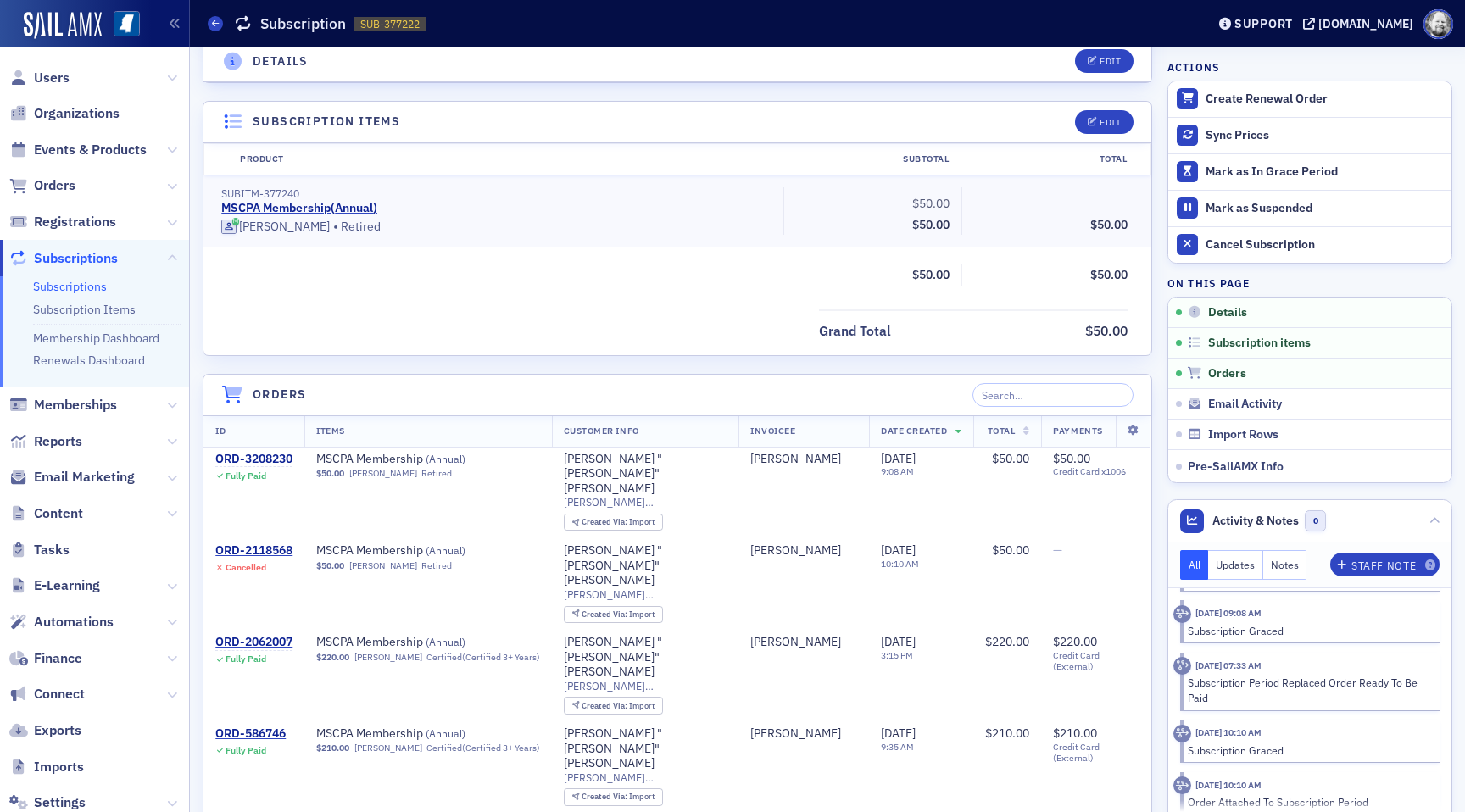
scroll to position [0, 0]
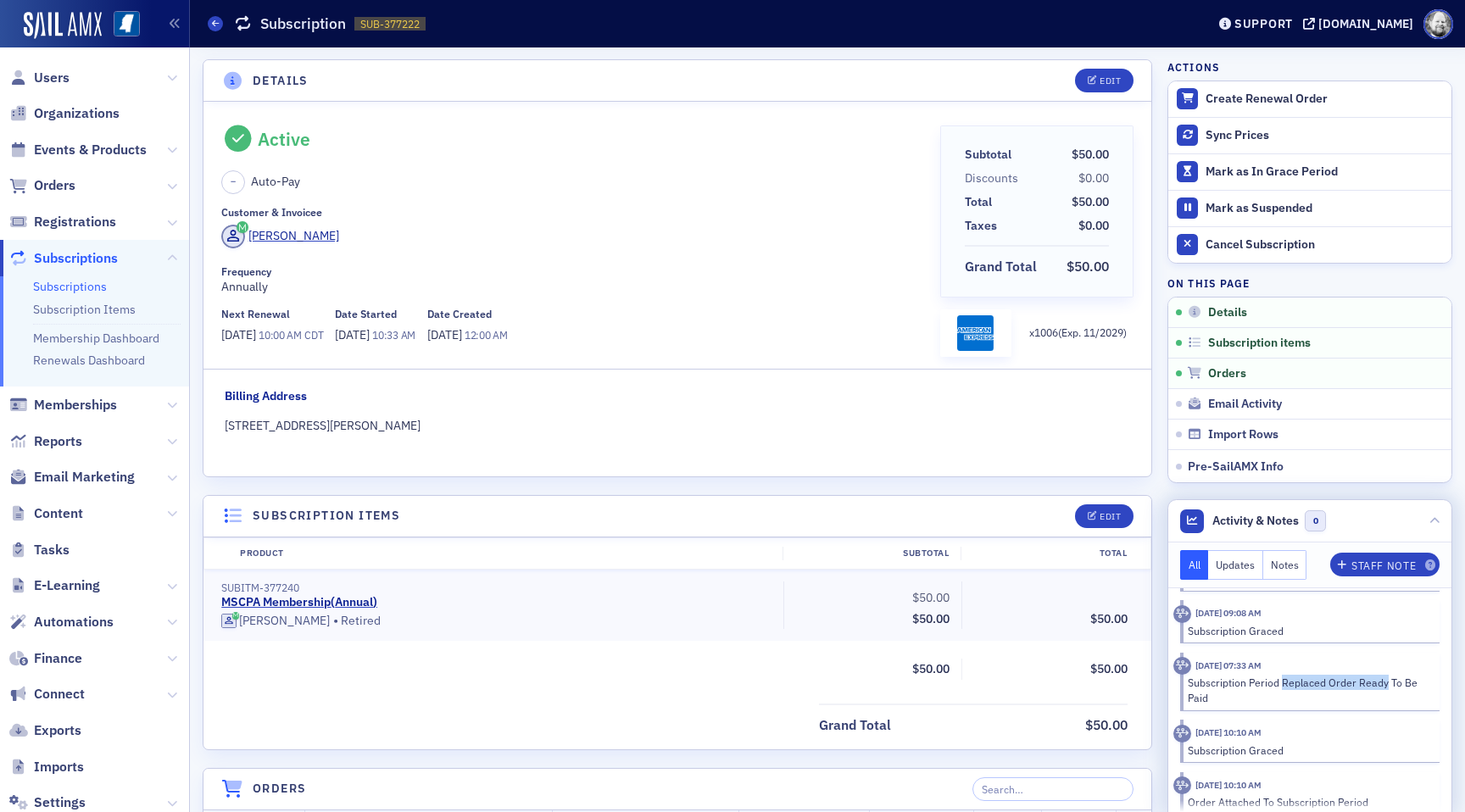
drag, startPoint x: 1284, startPoint y: 681, endPoint x: 1380, endPoint y: 687, distance: 96.2
click at [1382, 687] on div "Subscription Period Replaced Order Ready To Be Paid" at bounding box center [1307, 690] width 240 height 32
copy div "Replaced Order Ready"
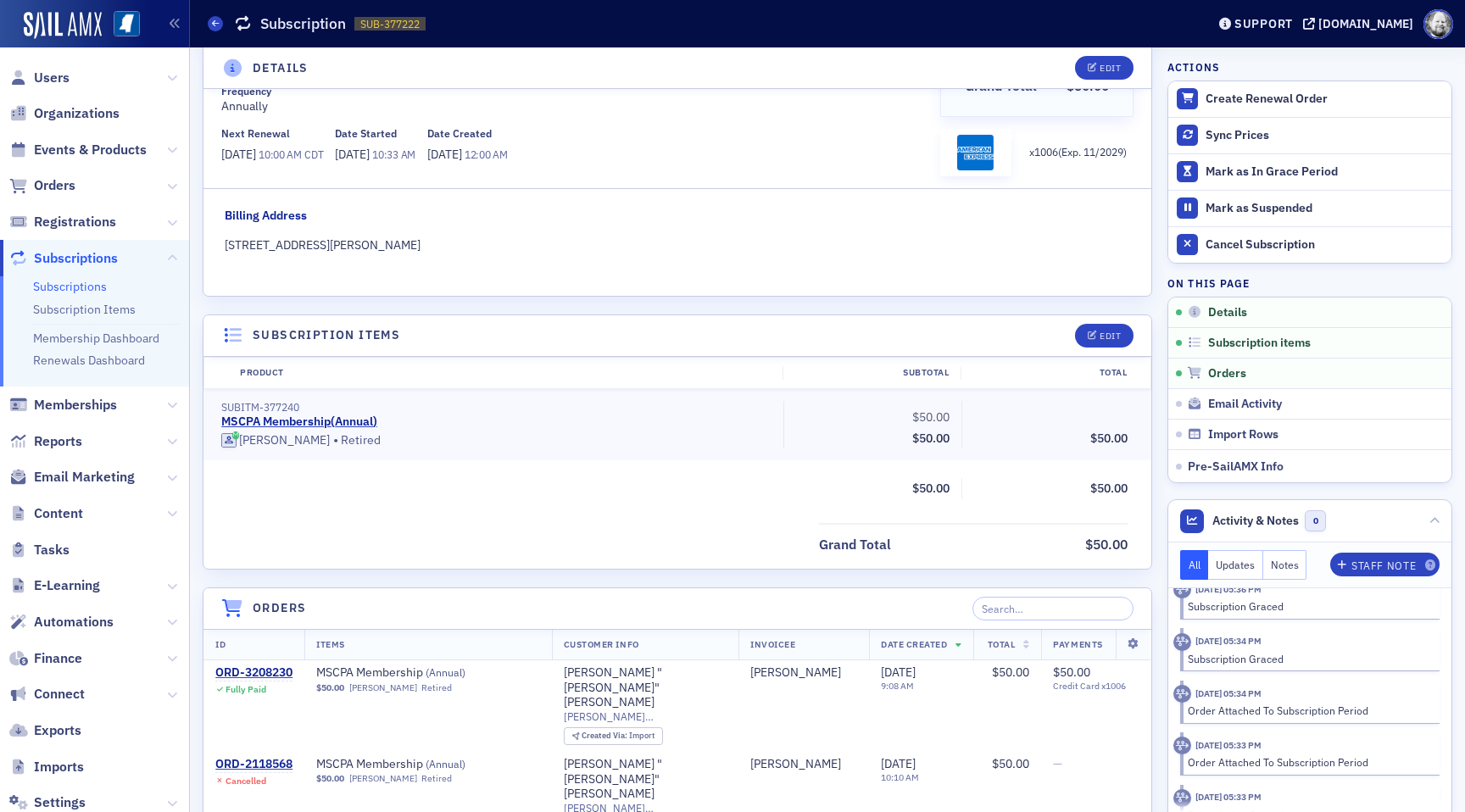
scroll to position [1175, 0]
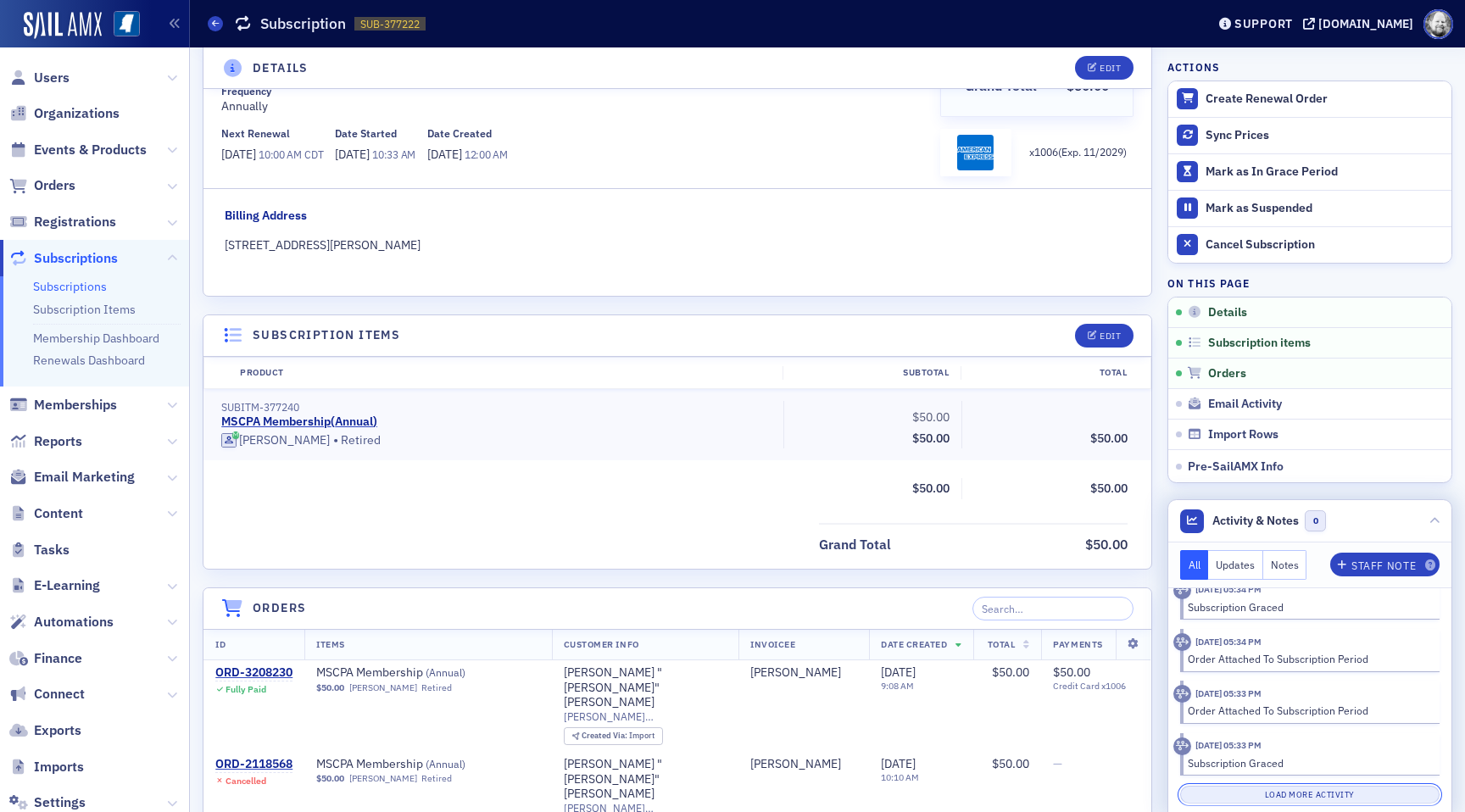
click at [1264, 794] on button "Load More Activity" at bounding box center [1309, 794] width 259 height 18
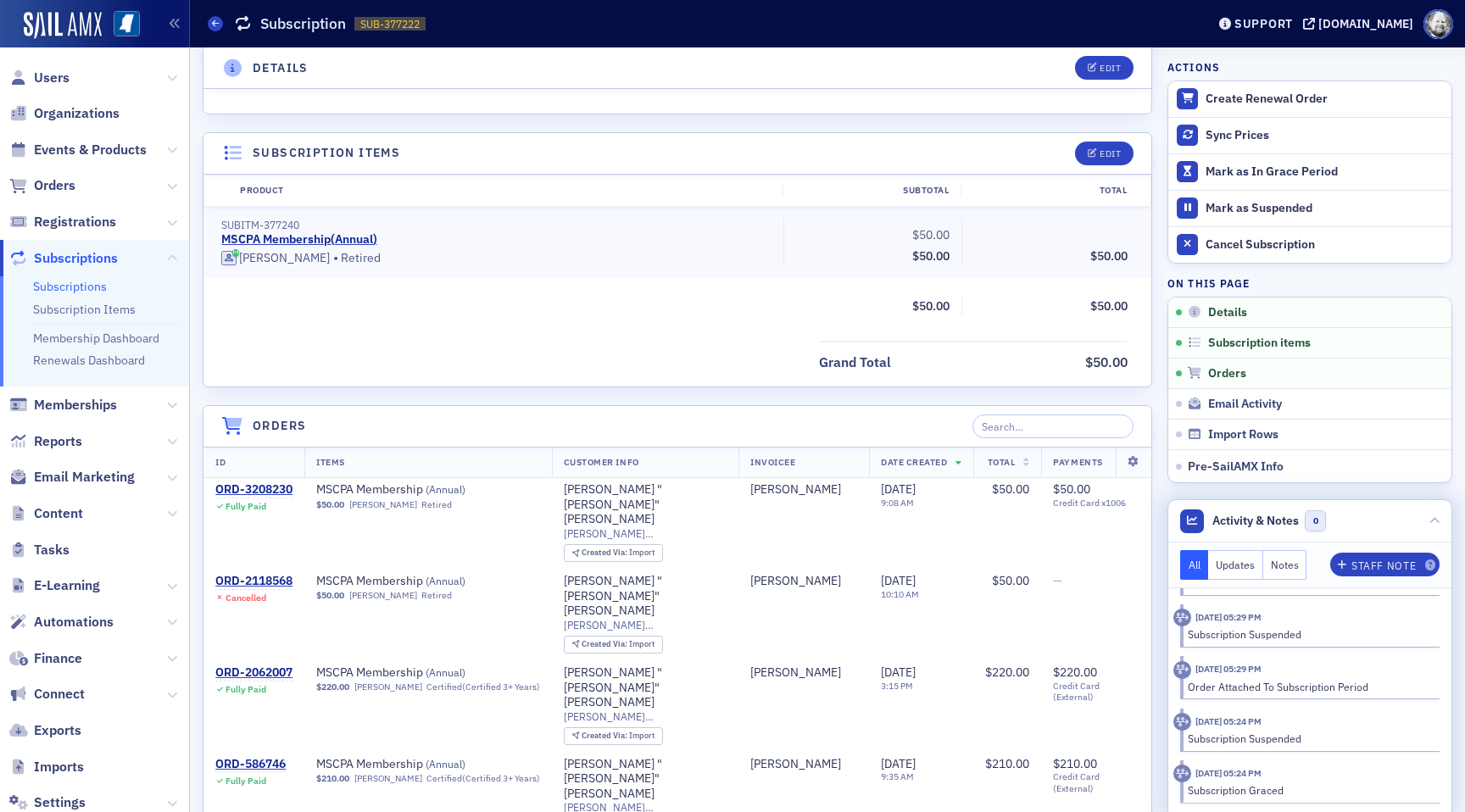
scroll to position [1514, 0]
click at [1424, 526] on header "Activity & Notes 0" at bounding box center [1309, 521] width 283 height 42
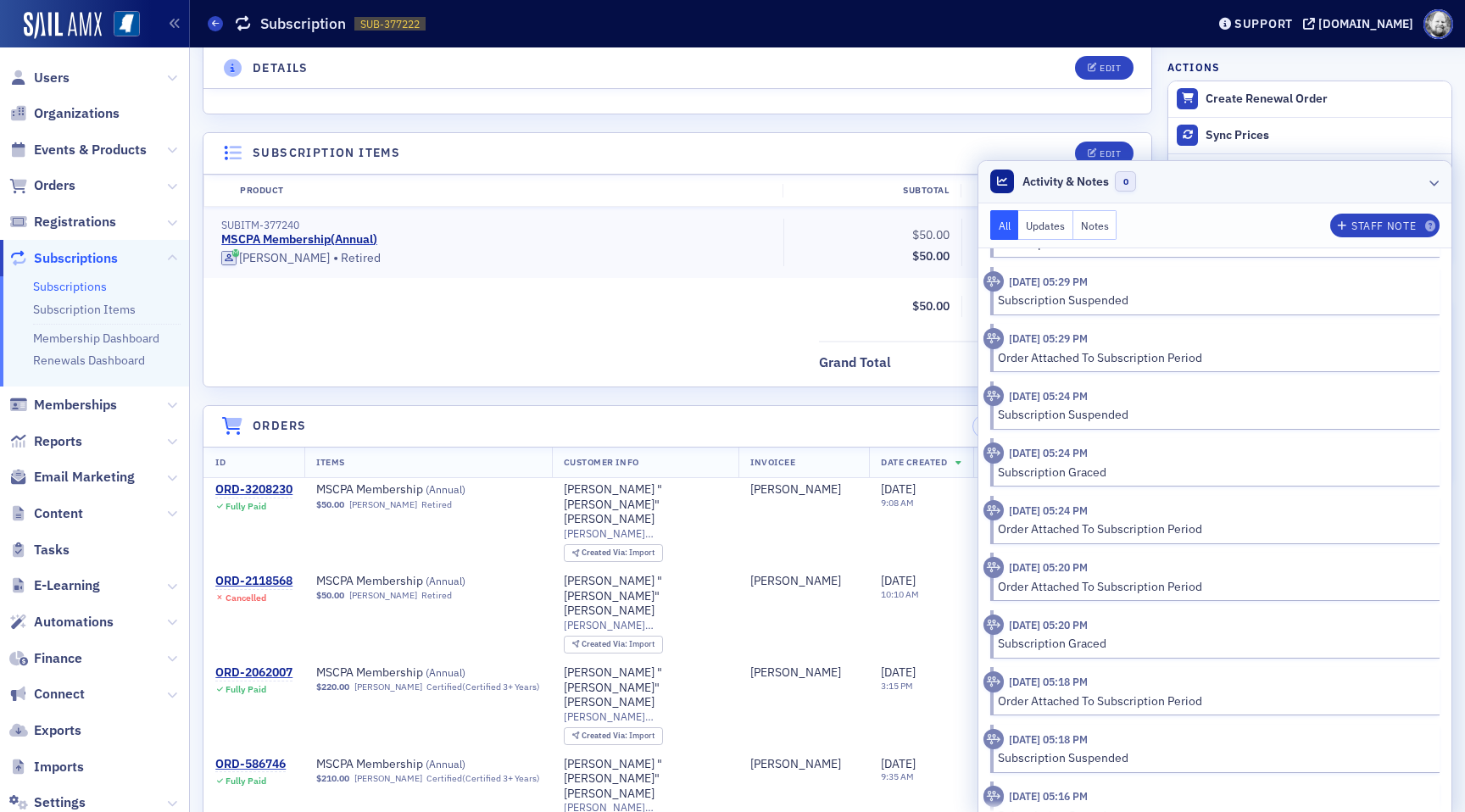
click at [1441, 181] on header "Activity & Notes 0" at bounding box center [1214, 182] width 473 height 42
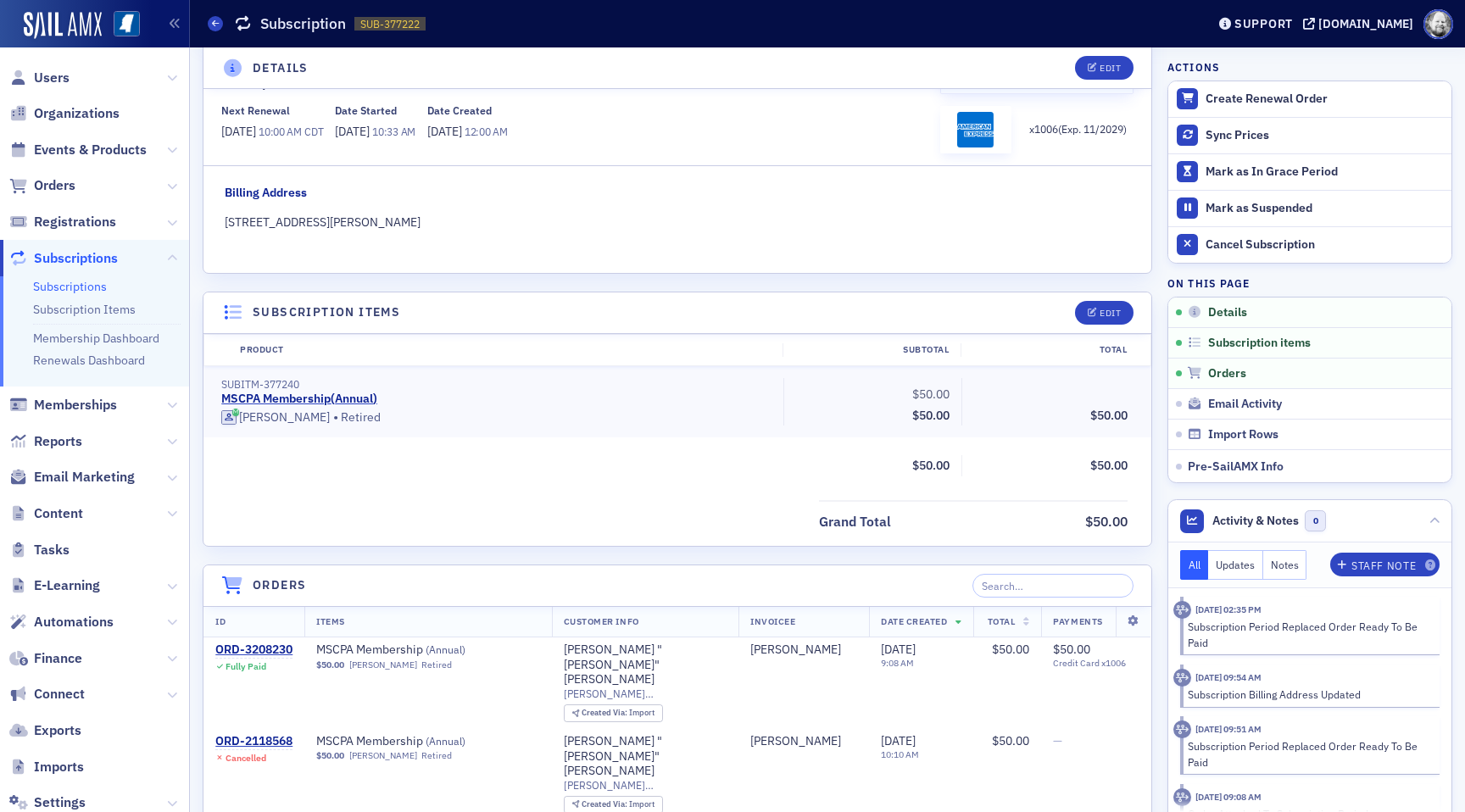
scroll to position [0, 0]
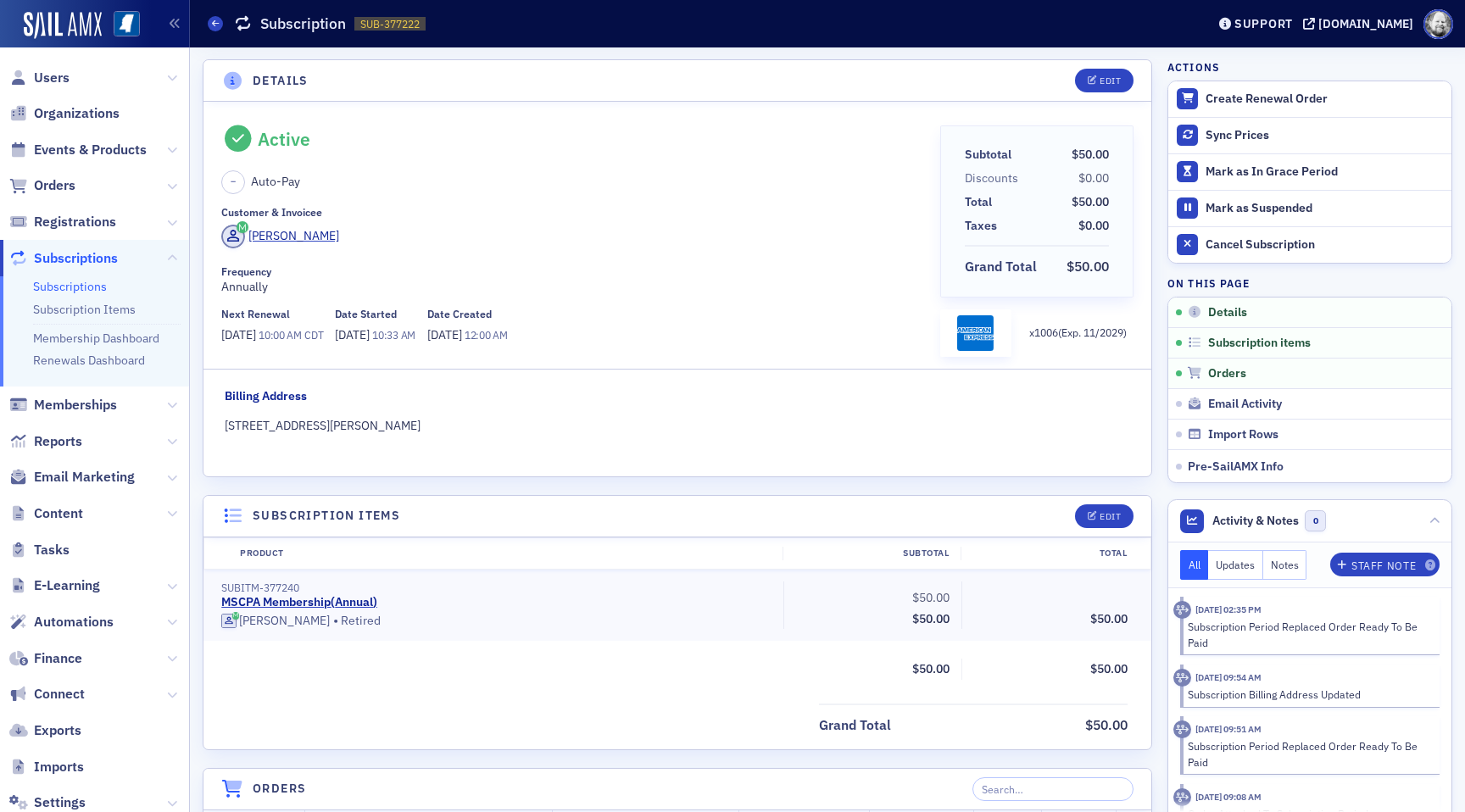
click at [415, 331] on span "10:33 AM" at bounding box center [393, 334] width 43 height 13
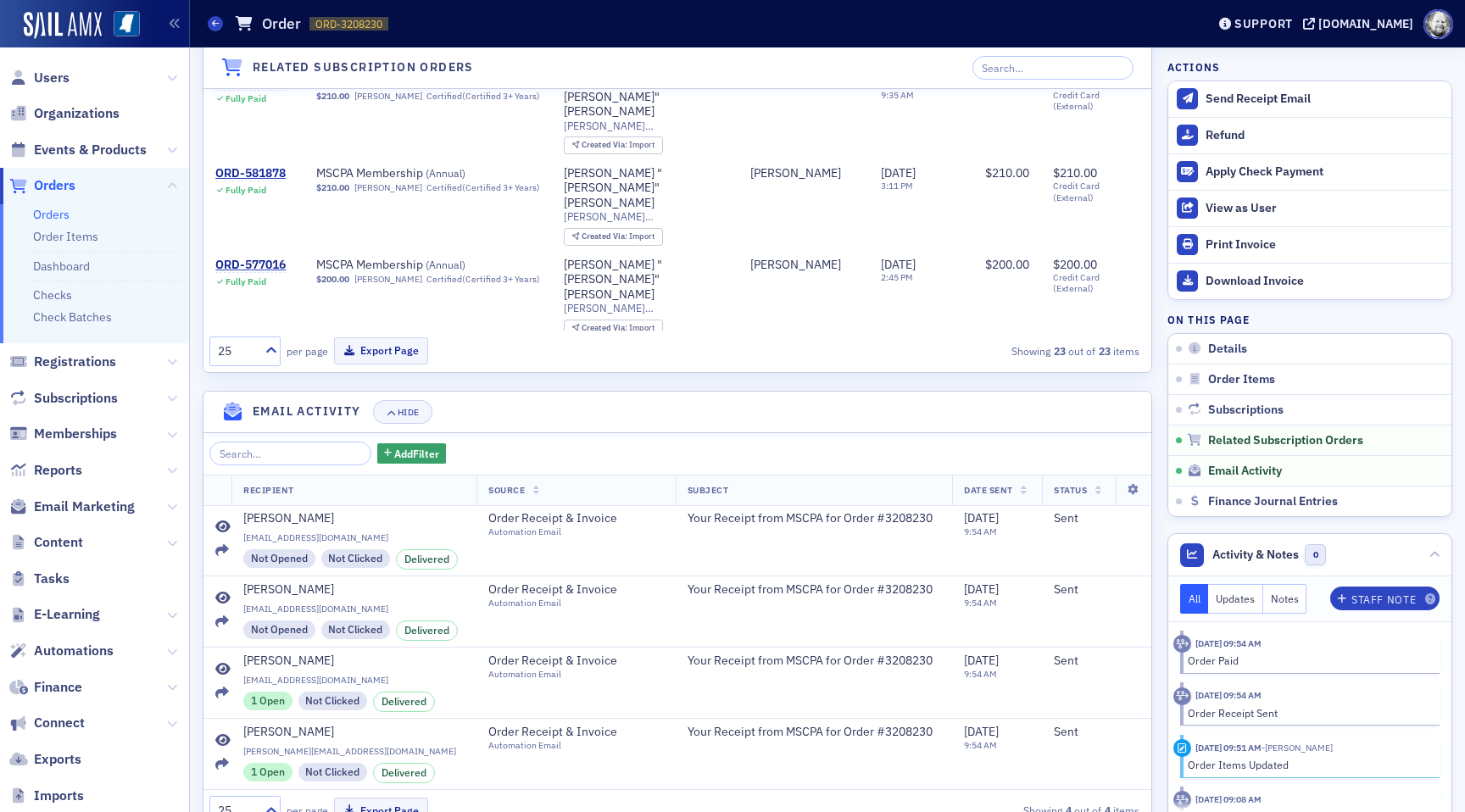
scroll to position [1595, 0]
